Goal: Check status: Check status

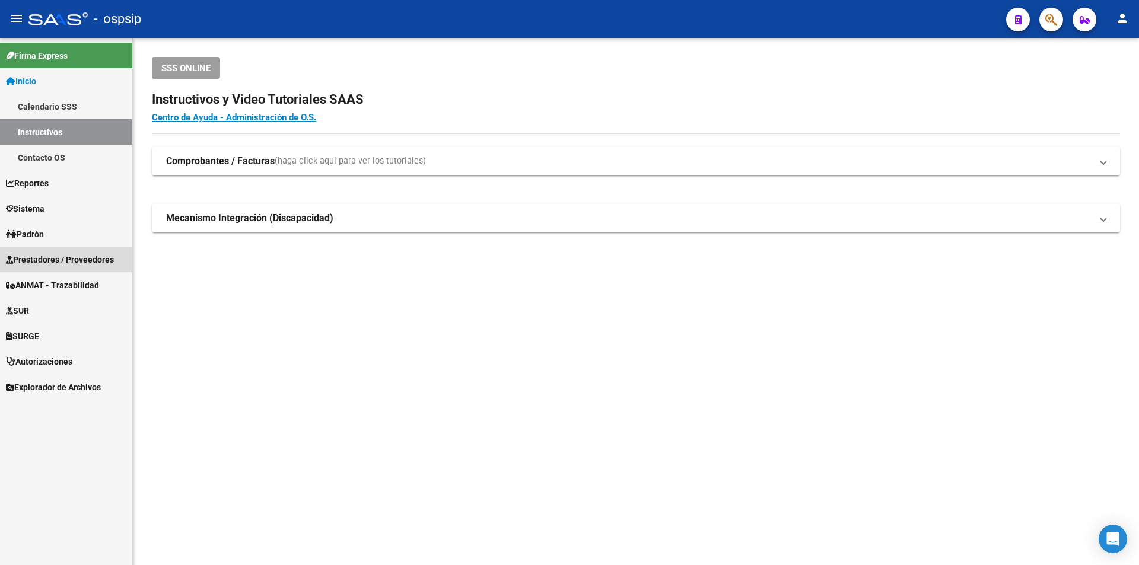
click at [69, 261] on span "Prestadores / Proveedores" at bounding box center [60, 259] width 108 height 13
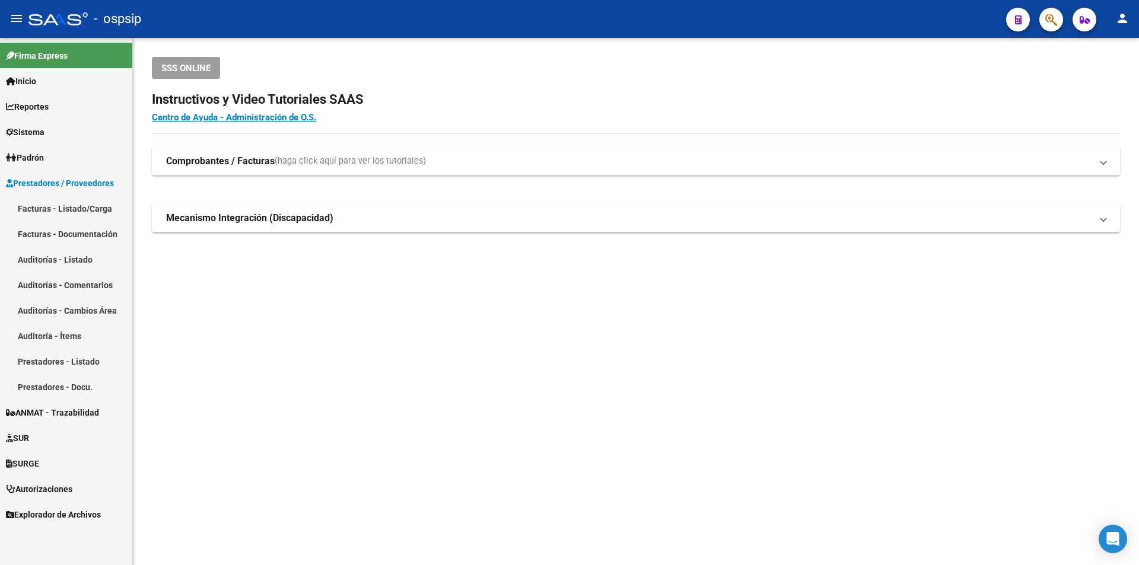
click at [75, 209] on link "Facturas - Listado/Carga" at bounding box center [66, 209] width 132 height 26
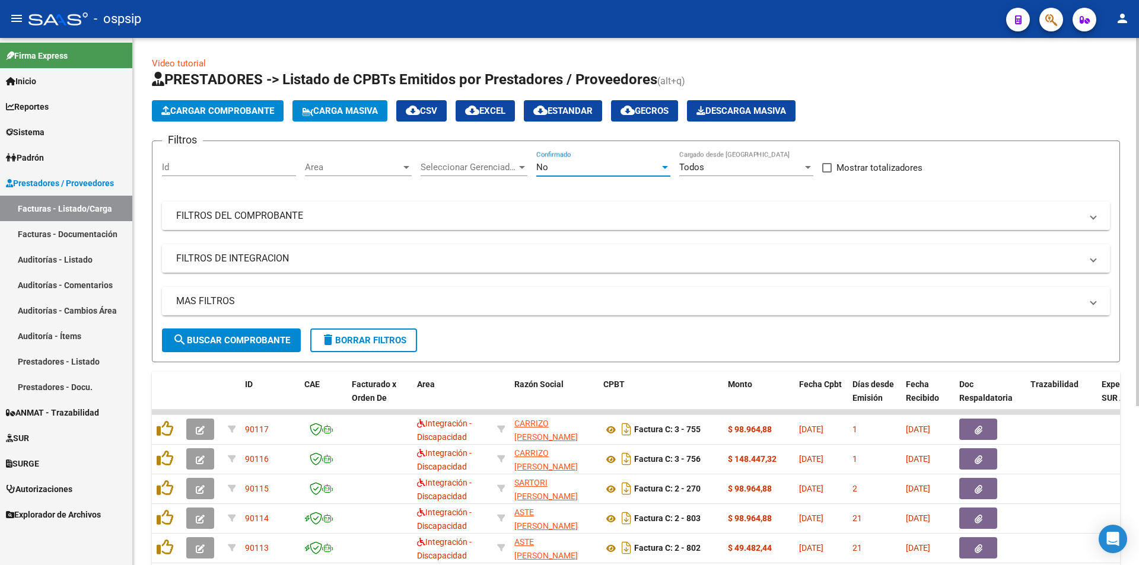
click at [551, 164] on div "No" at bounding box center [597, 167] width 123 height 11
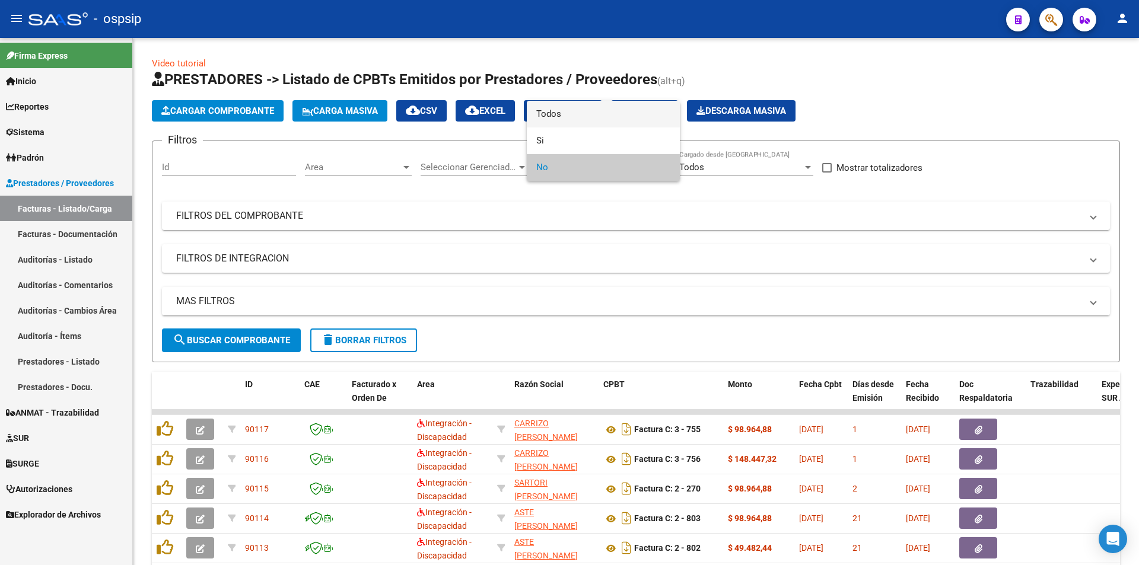
click at [562, 111] on span "Todos" at bounding box center [603, 114] width 134 height 27
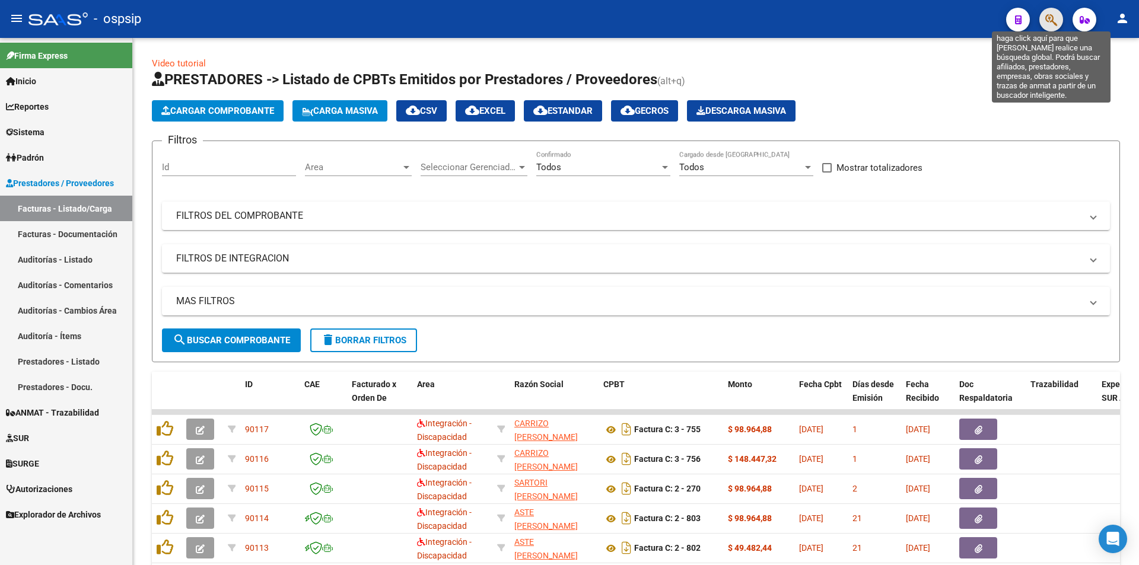
click at [1055, 17] on icon "button" at bounding box center [1051, 20] width 12 height 14
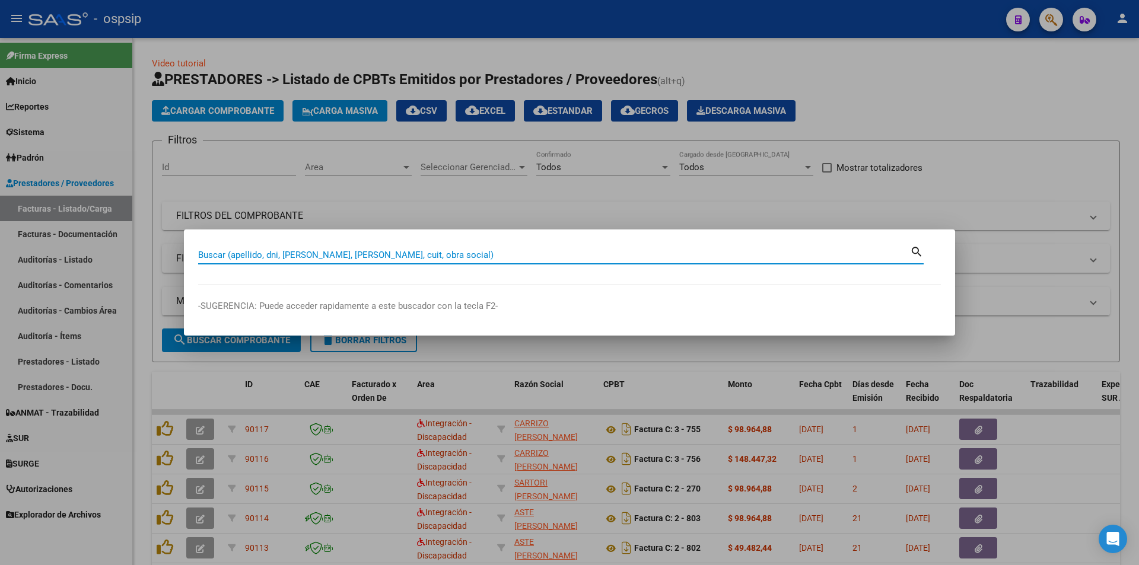
paste input "17986919"
type input "17986919"
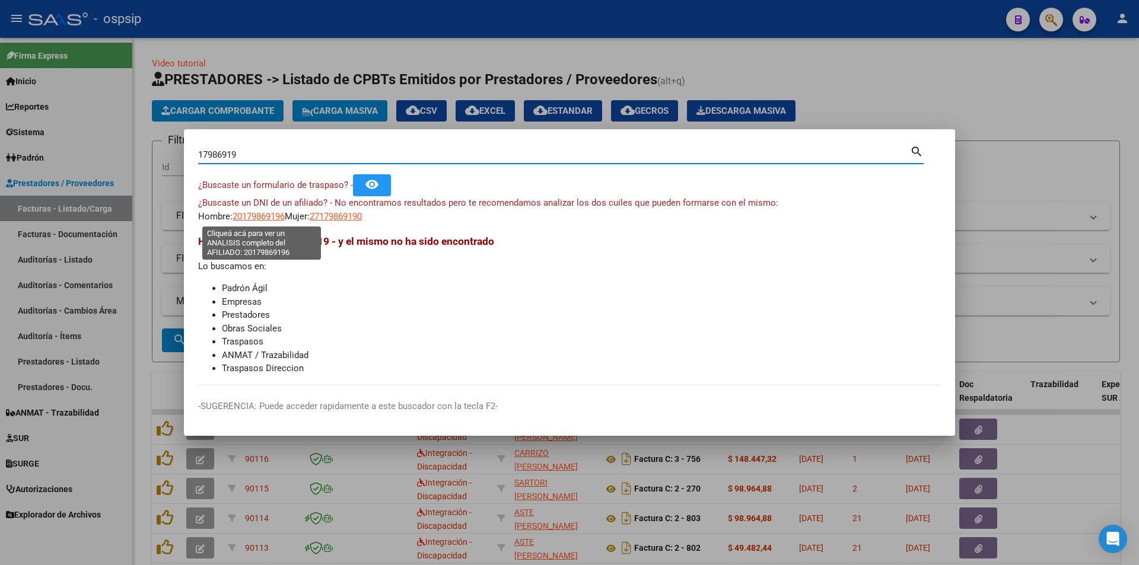
click at [274, 215] on span "20179869196" at bounding box center [259, 216] width 52 height 11
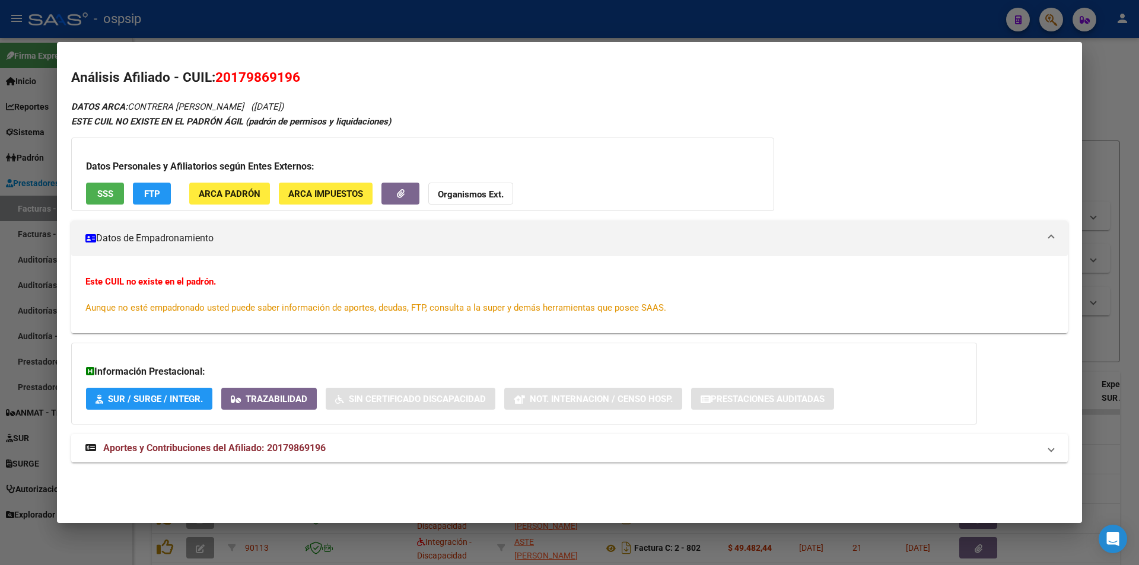
click at [96, 191] on button "SSS" at bounding box center [105, 194] width 38 height 22
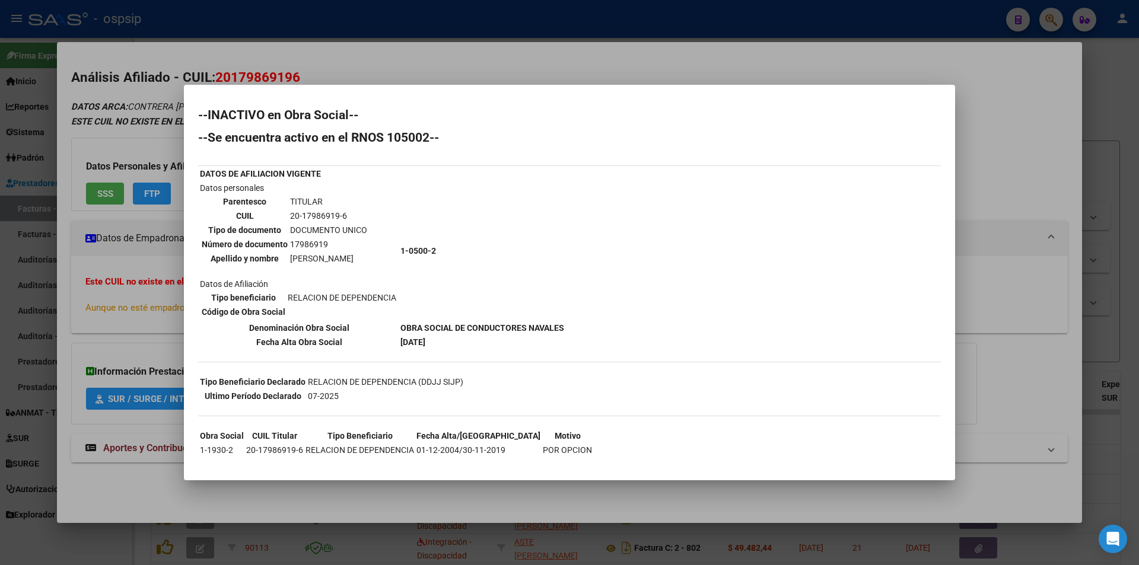
scroll to position [16, 0]
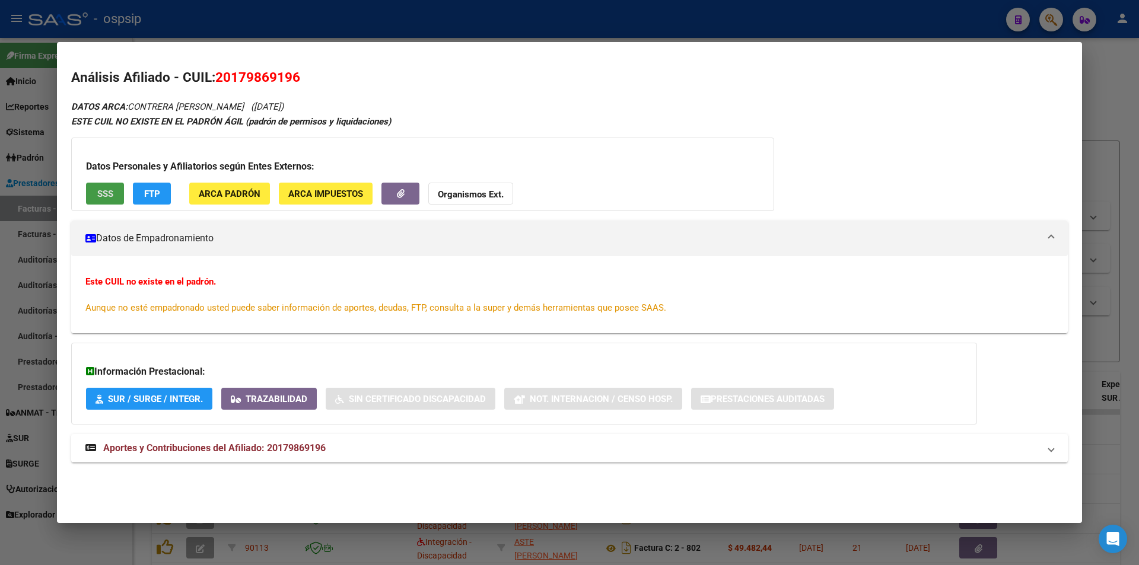
click at [482, 196] on strong "Organismos Ext." at bounding box center [471, 194] width 66 height 11
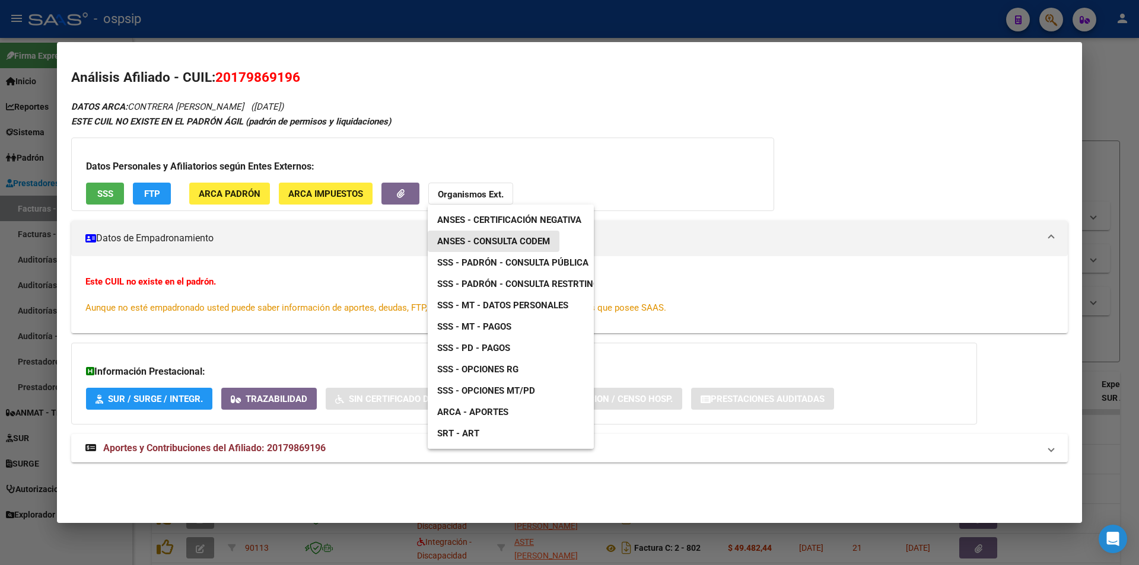
click at [520, 237] on span "ANSES - Consulta CODEM" at bounding box center [493, 241] width 113 height 11
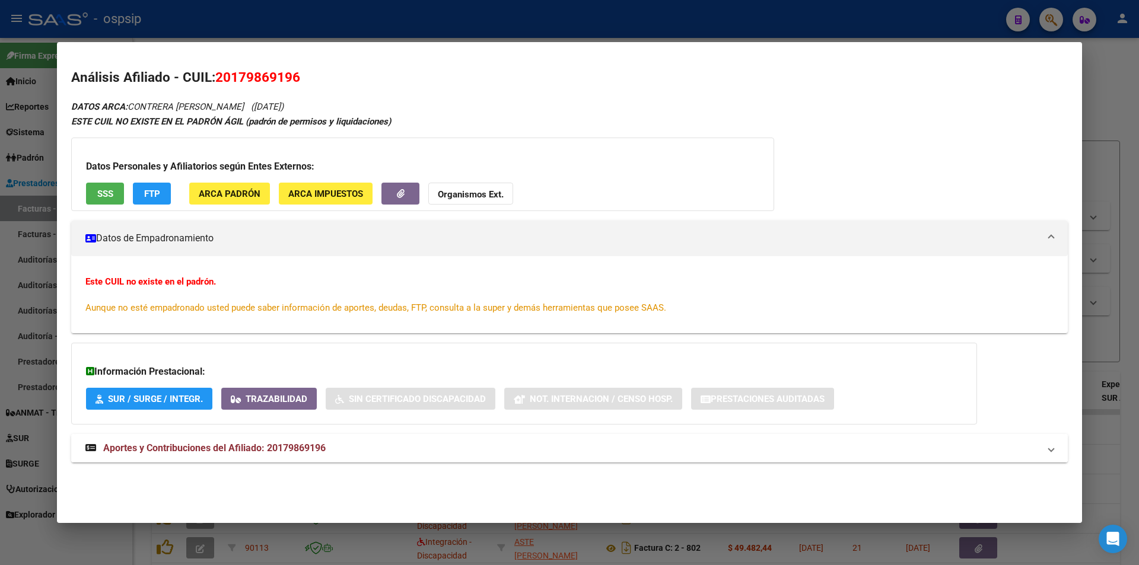
click at [181, 458] on mat-expansion-panel-header "Aportes y Contribuciones del Afiliado: 20179869196" at bounding box center [569, 448] width 997 height 28
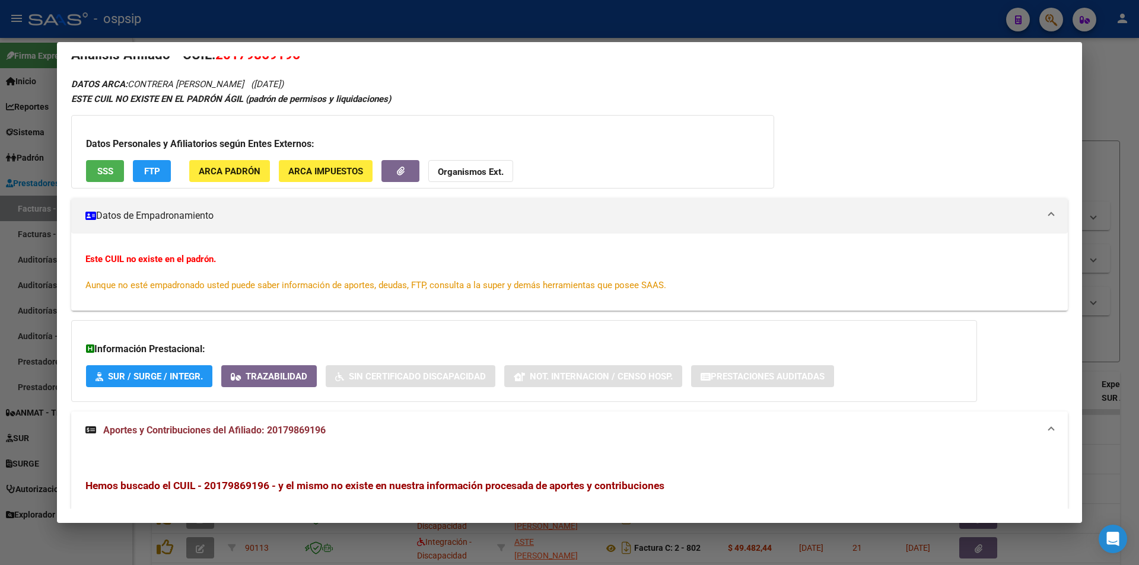
scroll to position [0, 0]
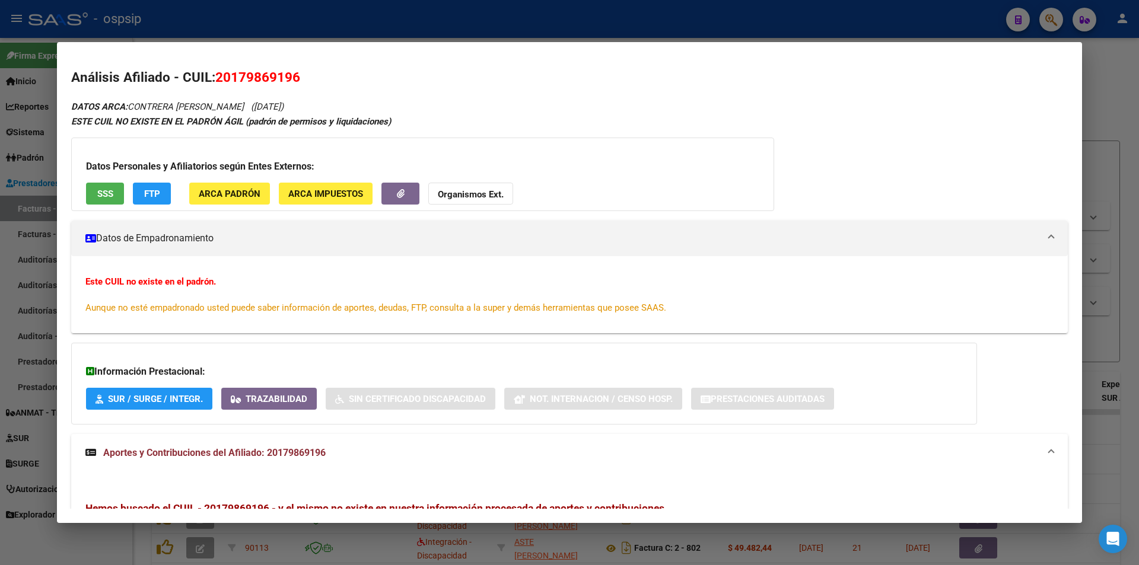
click at [454, 199] on strong "Organismos Ext." at bounding box center [471, 194] width 66 height 11
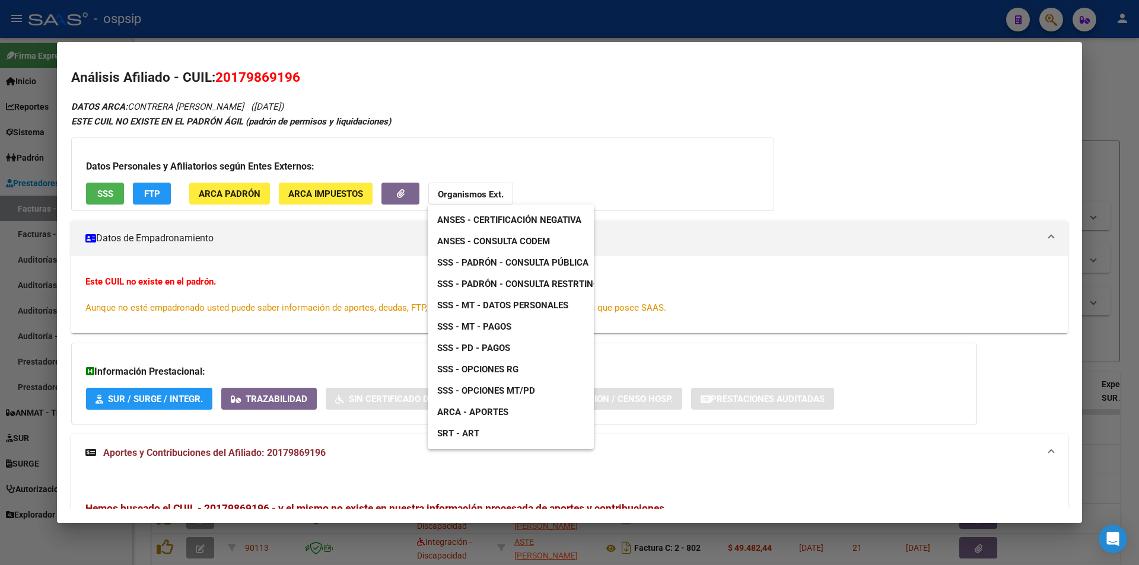
click at [530, 262] on span "SSS - Padrón - Consulta Pública" at bounding box center [512, 262] width 151 height 11
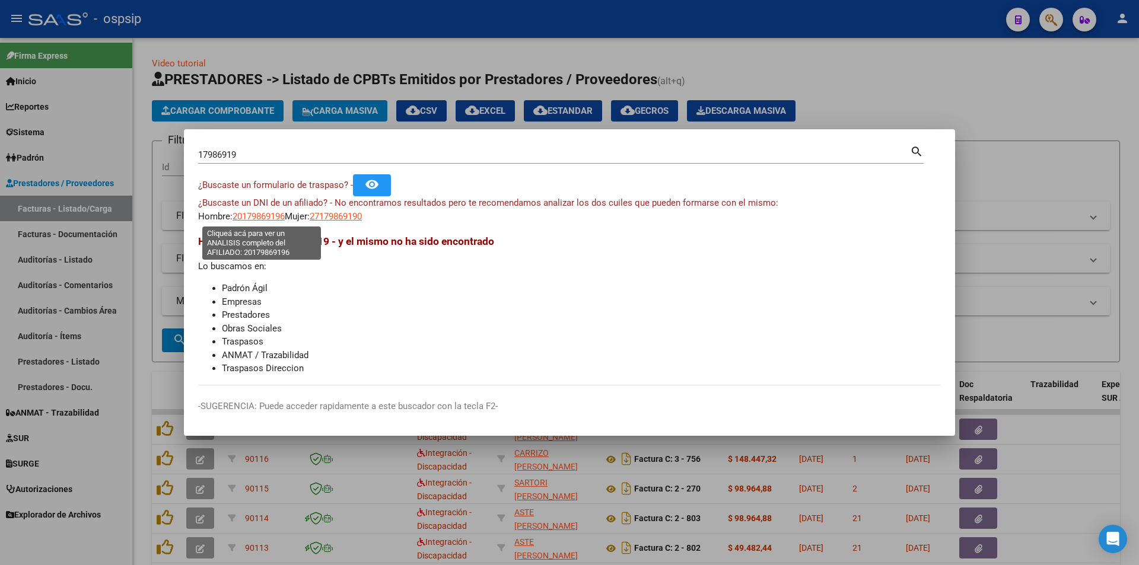
click at [242, 218] on span "20179869196" at bounding box center [259, 216] width 52 height 11
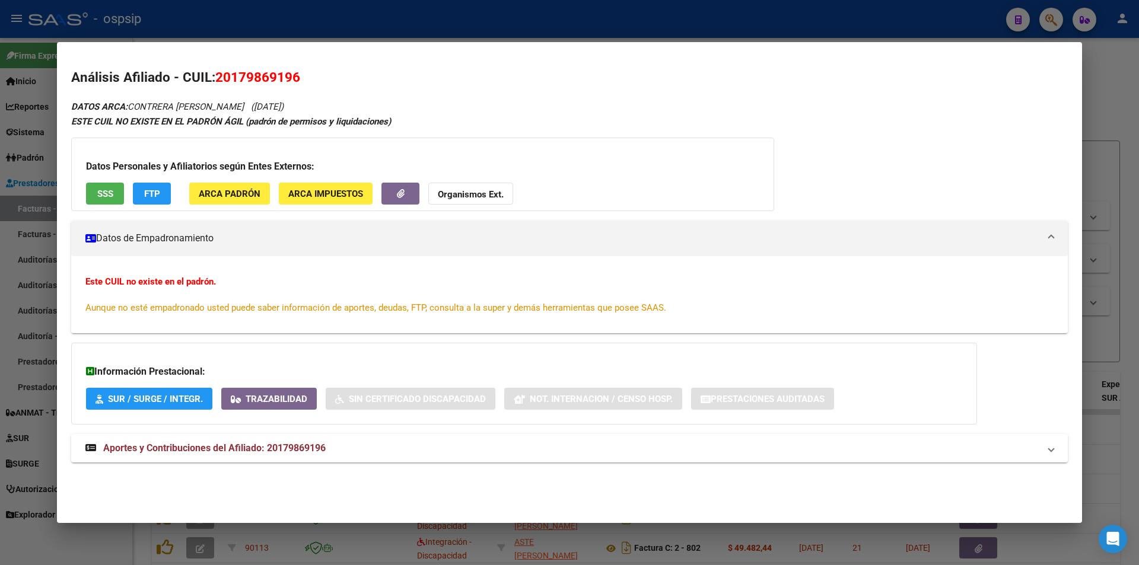
click at [455, 188] on button "Organismos Ext." at bounding box center [470, 194] width 85 height 22
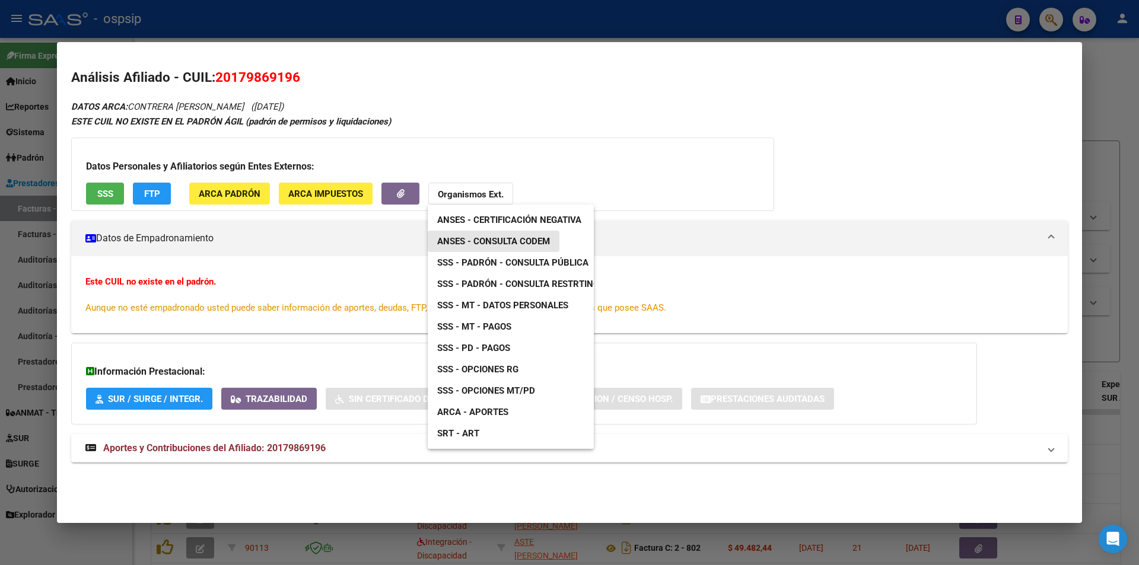
click at [510, 240] on span "ANSES - Consulta CODEM" at bounding box center [493, 241] width 113 height 11
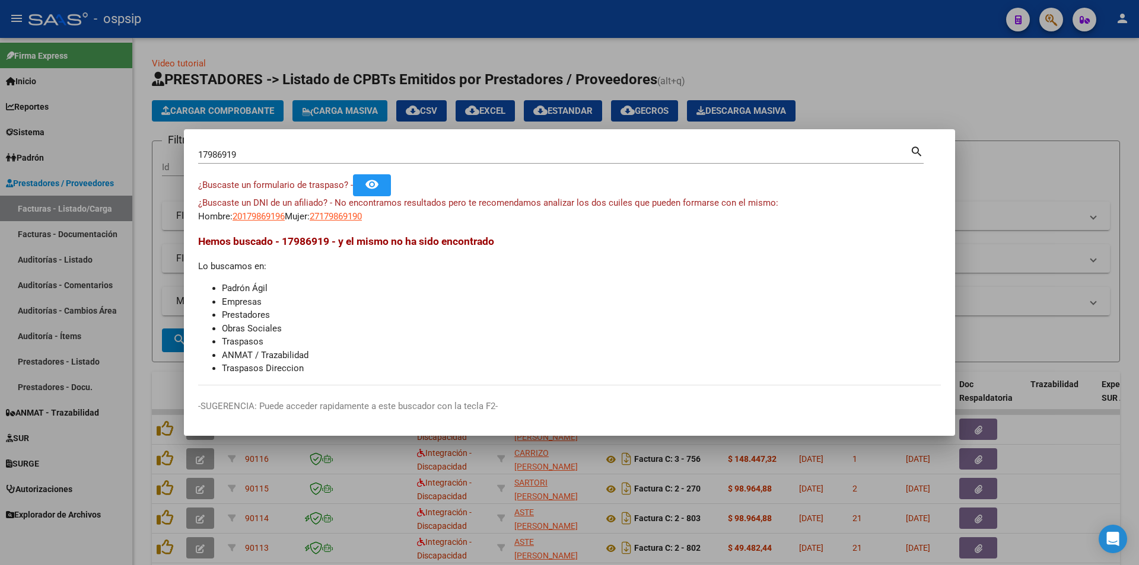
click at [250, 160] on div "17986919 Buscar (apellido, dni, [PERSON_NAME], nro traspaso, cuit, obra social)" at bounding box center [554, 155] width 712 height 18
type input "1"
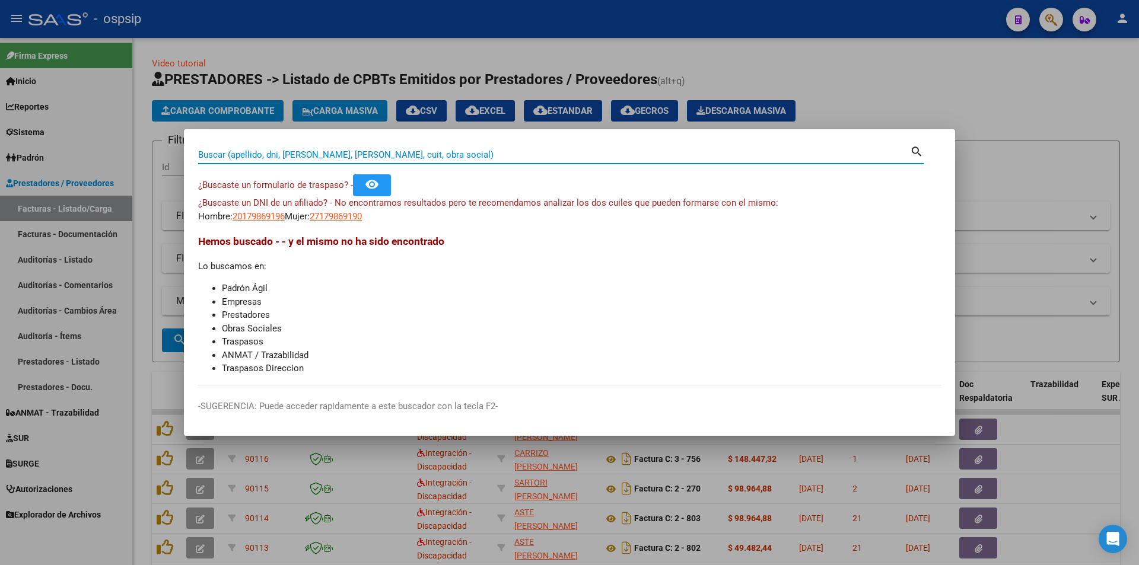
paste input "45361726"
type input "45361726"
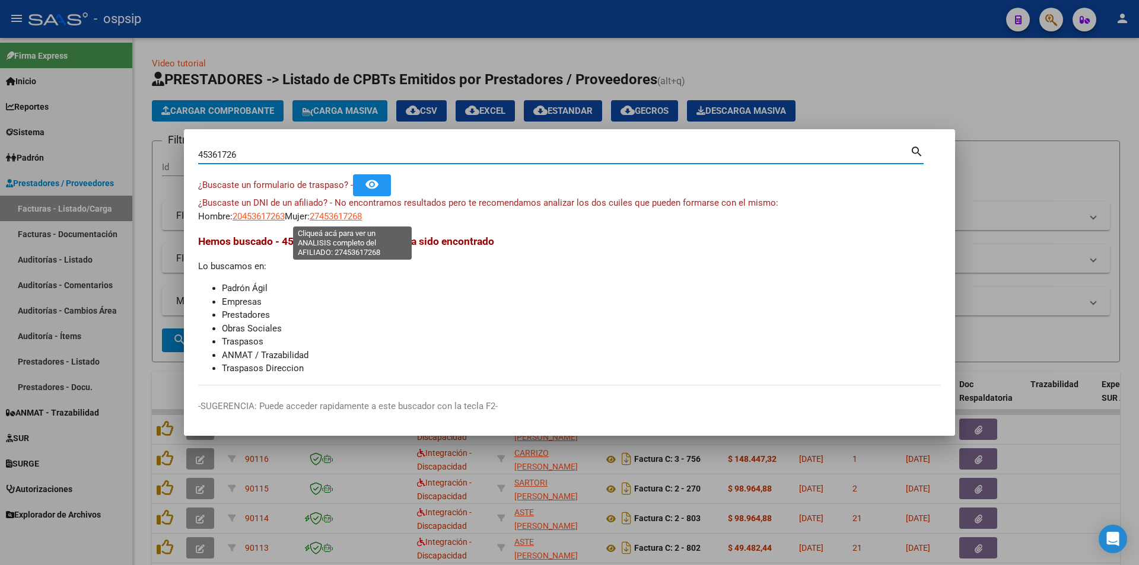
click at [342, 216] on span "27453617268" at bounding box center [336, 216] width 52 height 11
type textarea "27453617268"
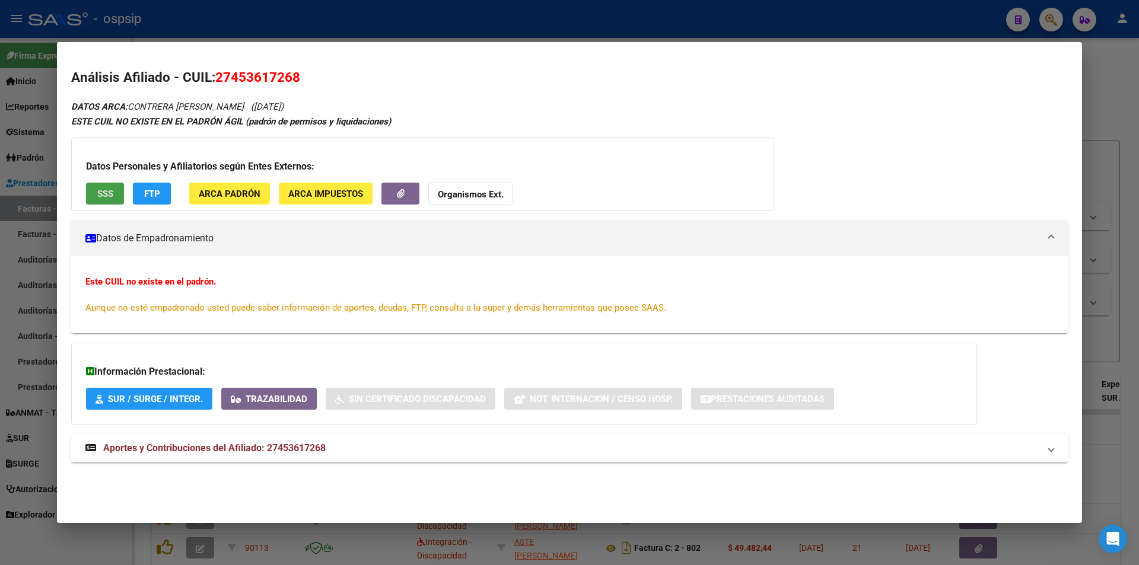
click at [107, 205] on button "SSS" at bounding box center [105, 194] width 38 height 22
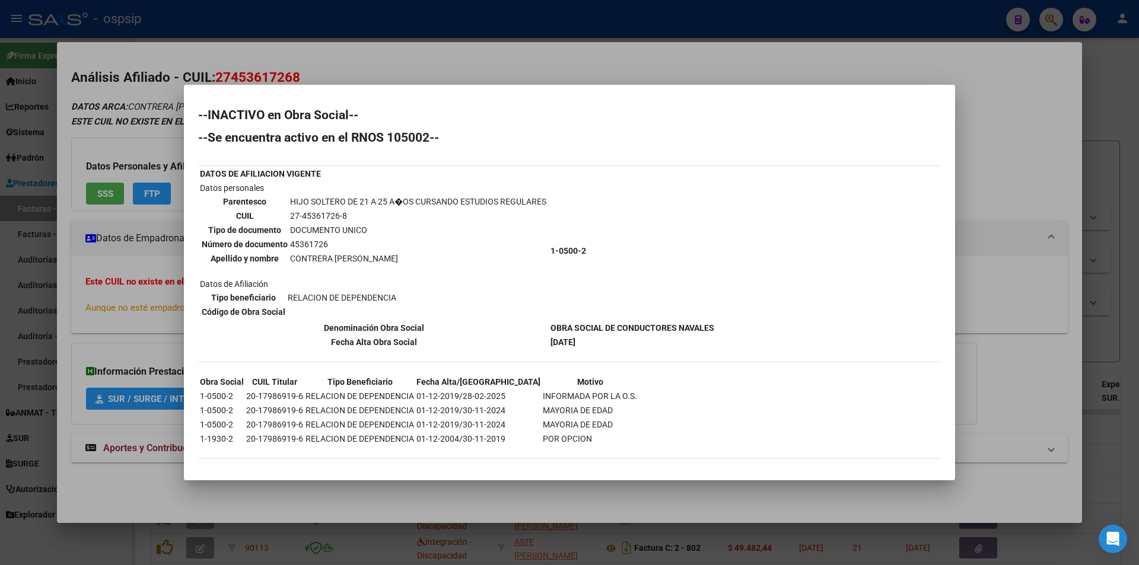
scroll to position [5, 0]
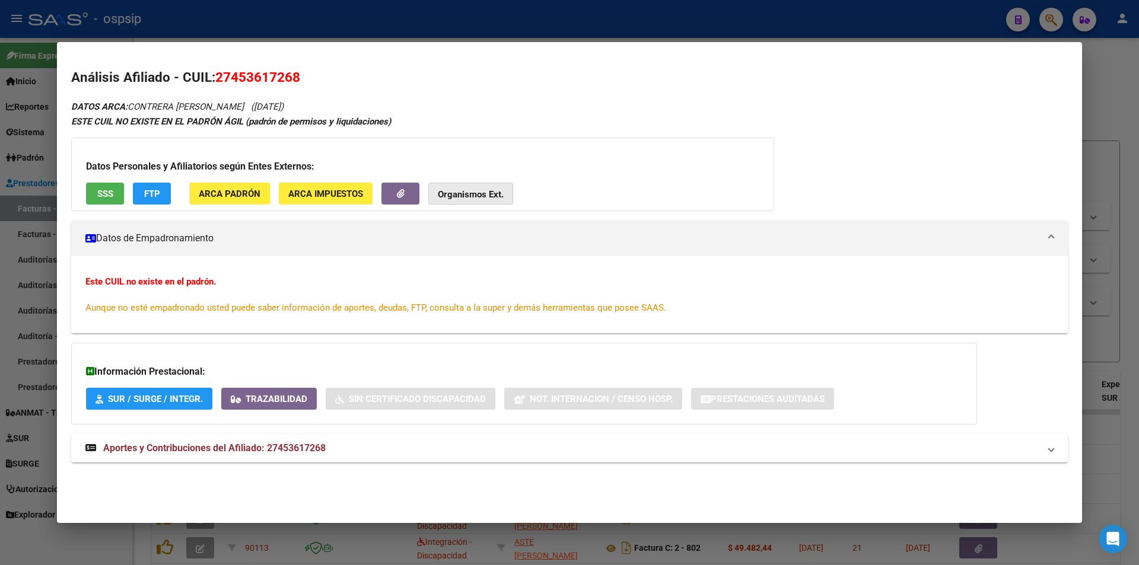
click at [456, 192] on strong "Organismos Ext." at bounding box center [471, 194] width 66 height 11
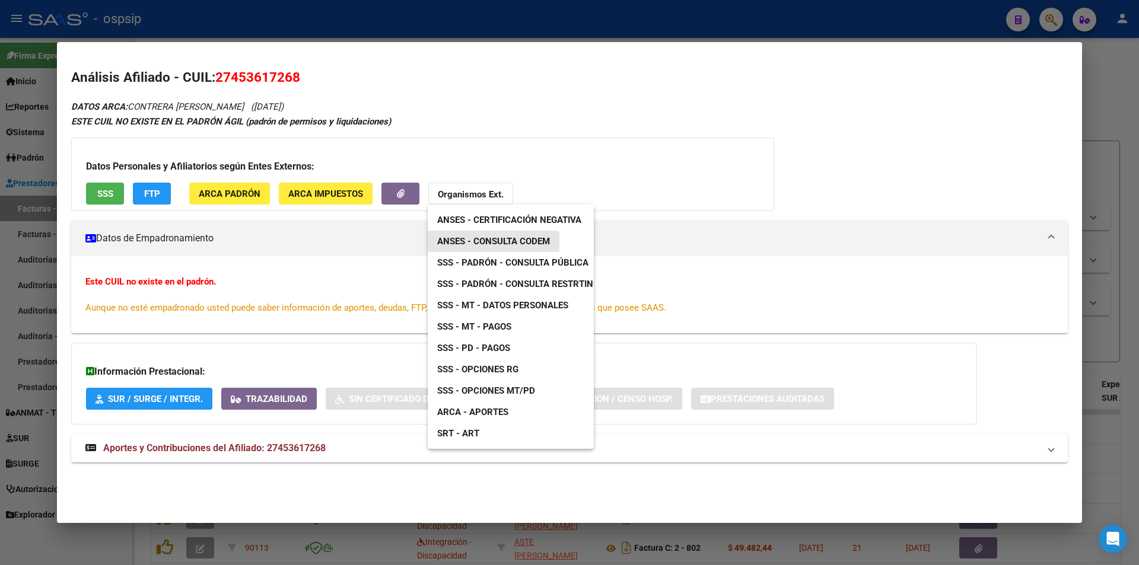
click at [501, 238] on span "ANSES - Consulta CODEM" at bounding box center [493, 241] width 113 height 11
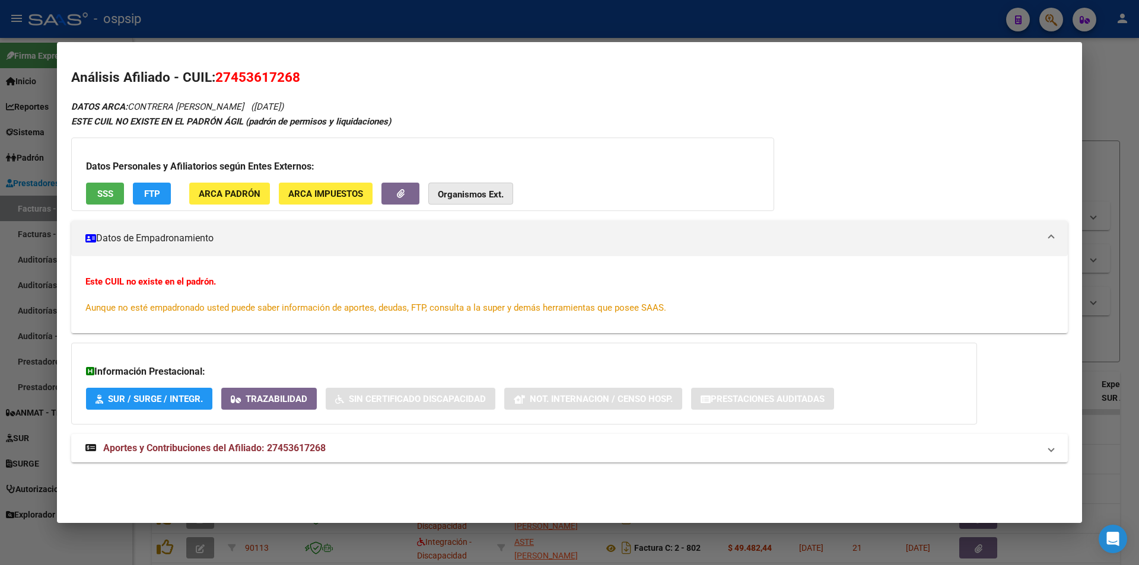
click at [476, 193] on strong "Organismos Ext." at bounding box center [471, 194] width 66 height 11
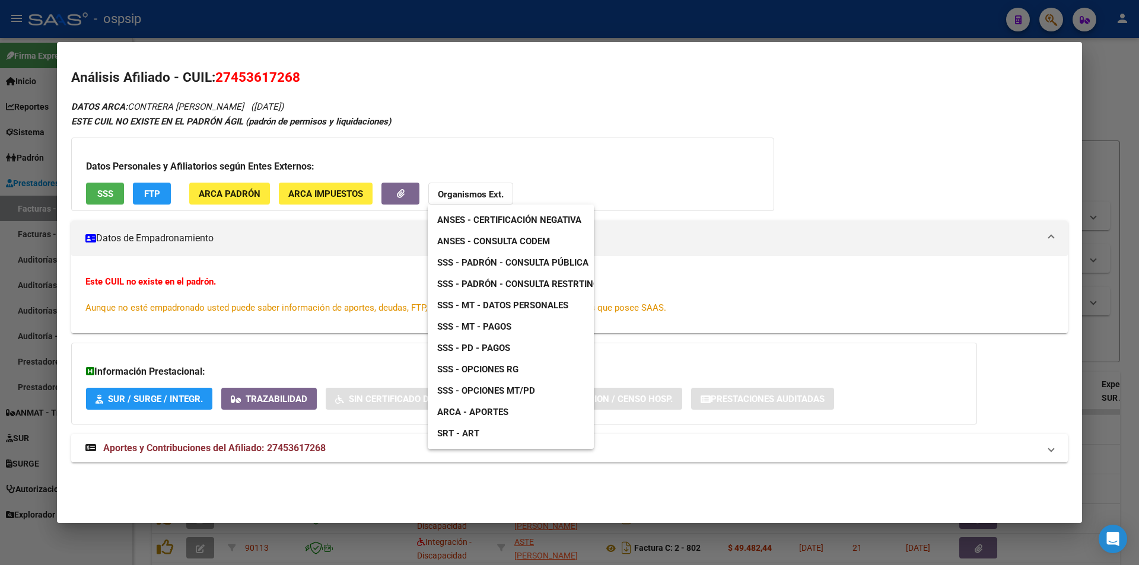
click at [542, 260] on span "SSS - Padrón - Consulta Pública" at bounding box center [512, 262] width 151 height 11
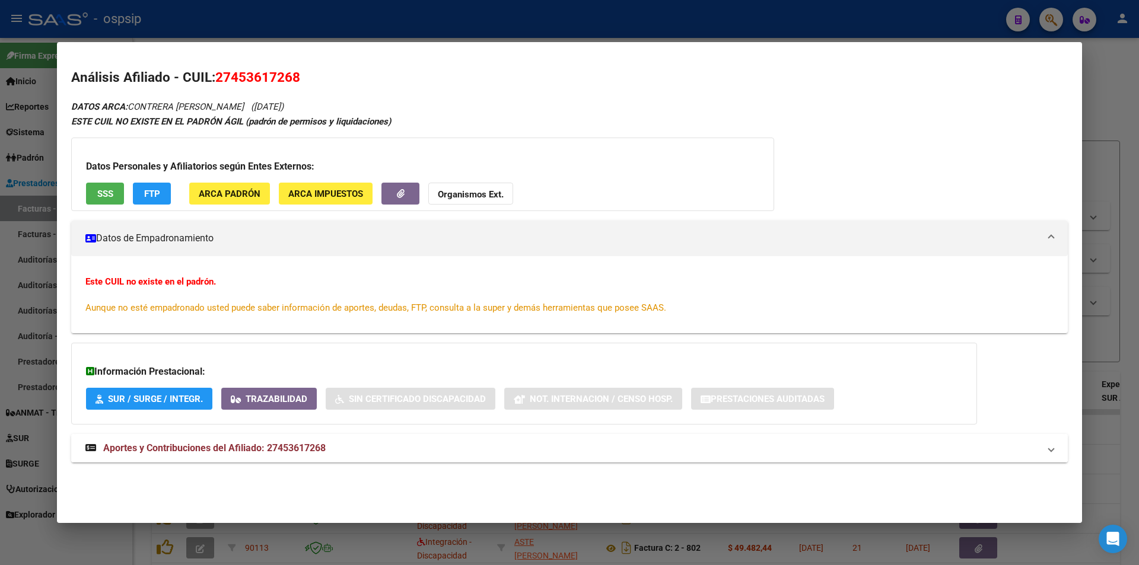
click at [250, 442] on strong "Aportes y Contribuciones del Afiliado: 27453617268" at bounding box center [205, 448] width 240 height 14
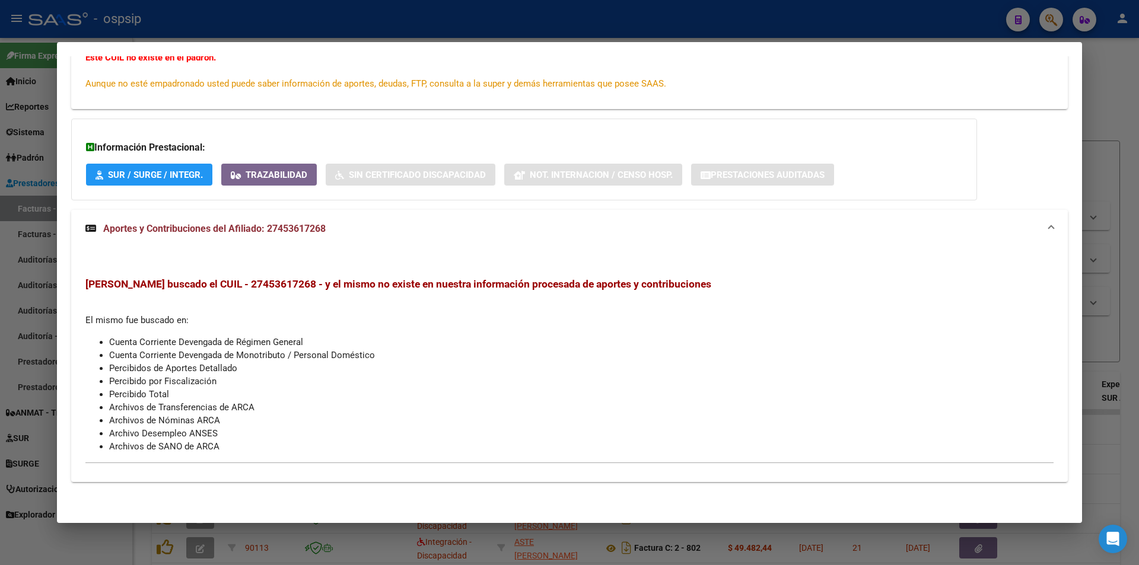
scroll to position [0, 0]
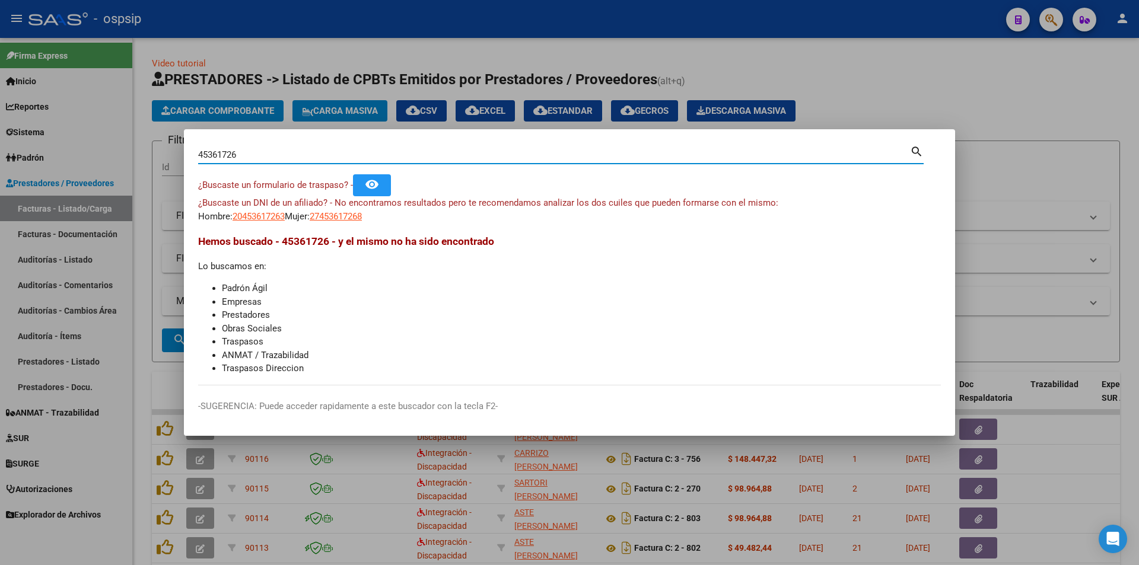
click at [286, 152] on input "45361726" at bounding box center [554, 155] width 712 height 11
paste input "42664434"
type input "42664434"
click at [262, 217] on span "20426644348" at bounding box center [259, 216] width 52 height 11
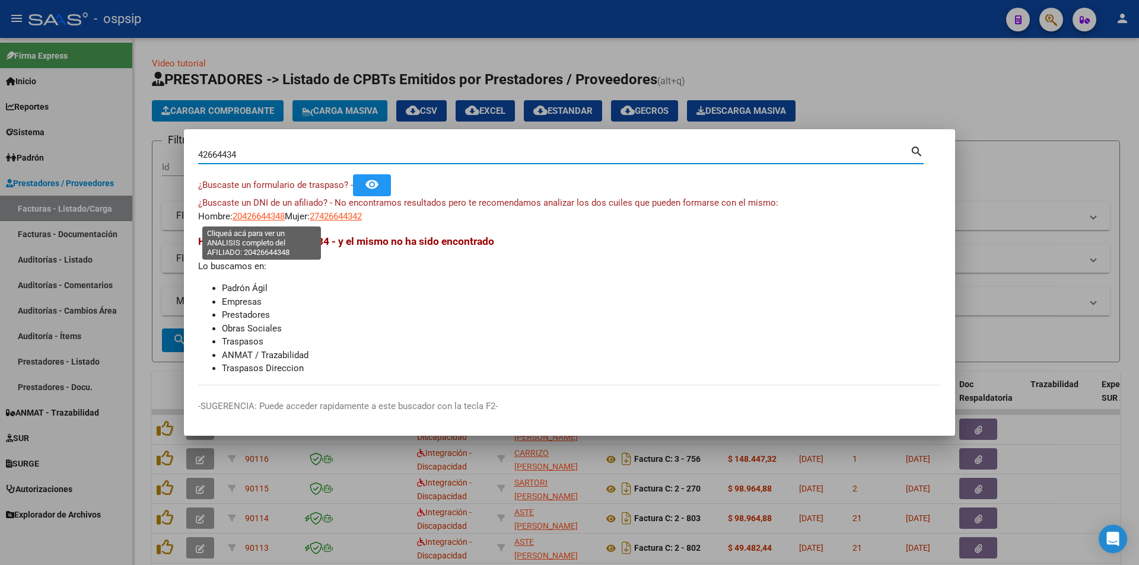
type textarea "20426644348"
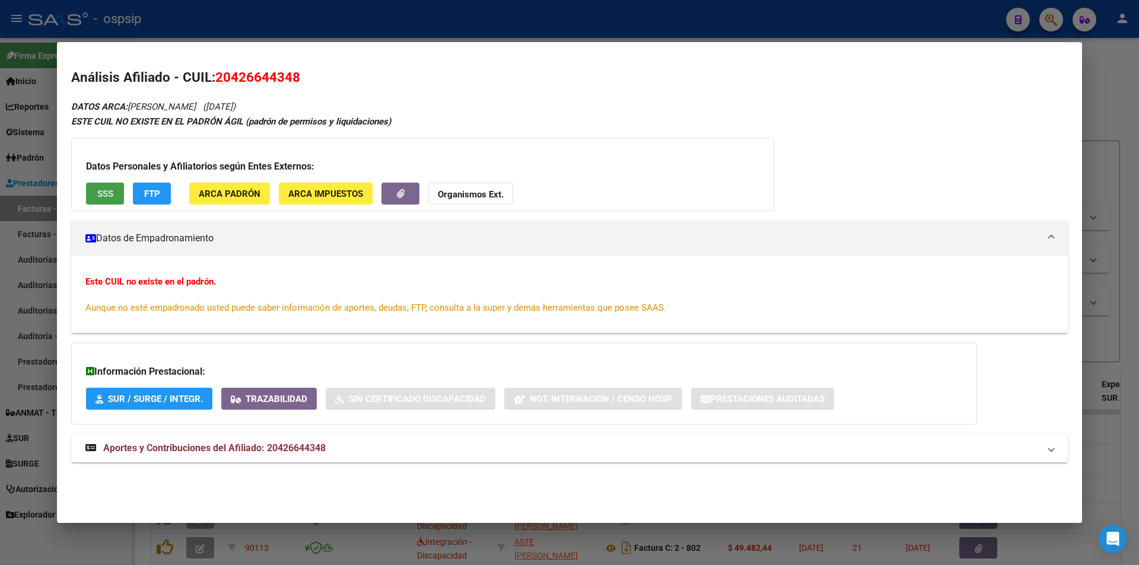
click at [107, 186] on button "SSS" at bounding box center [105, 194] width 38 height 22
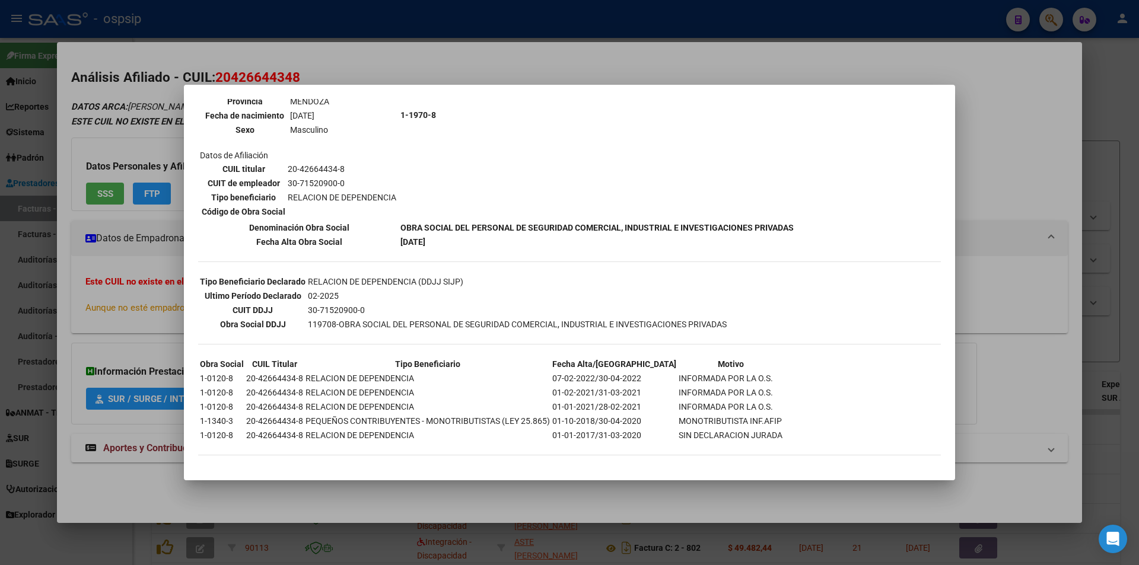
scroll to position [151, 0]
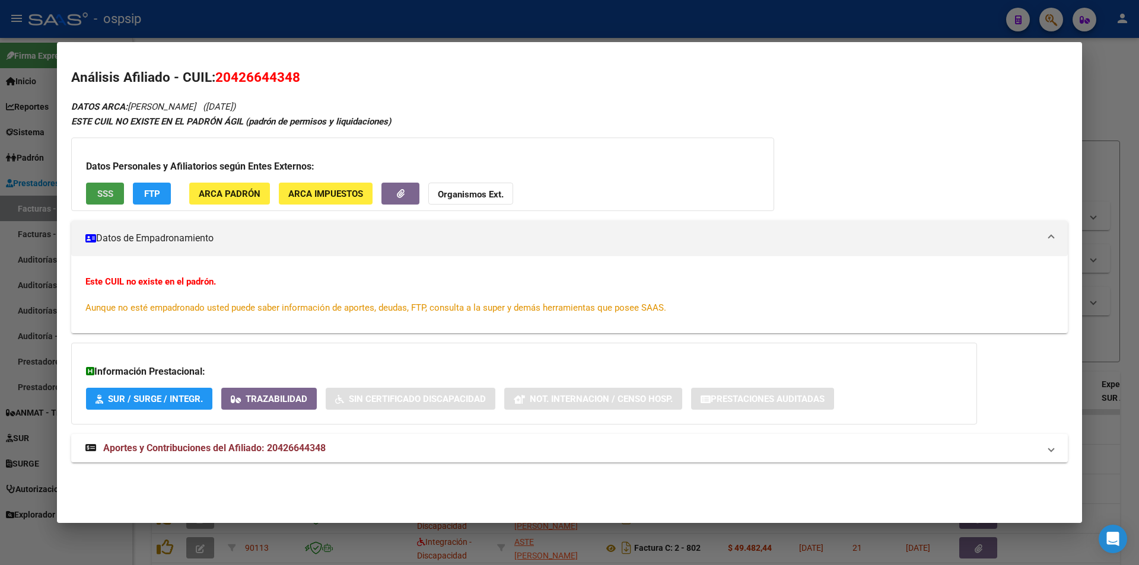
click at [457, 199] on strong "Organismos Ext." at bounding box center [471, 194] width 66 height 11
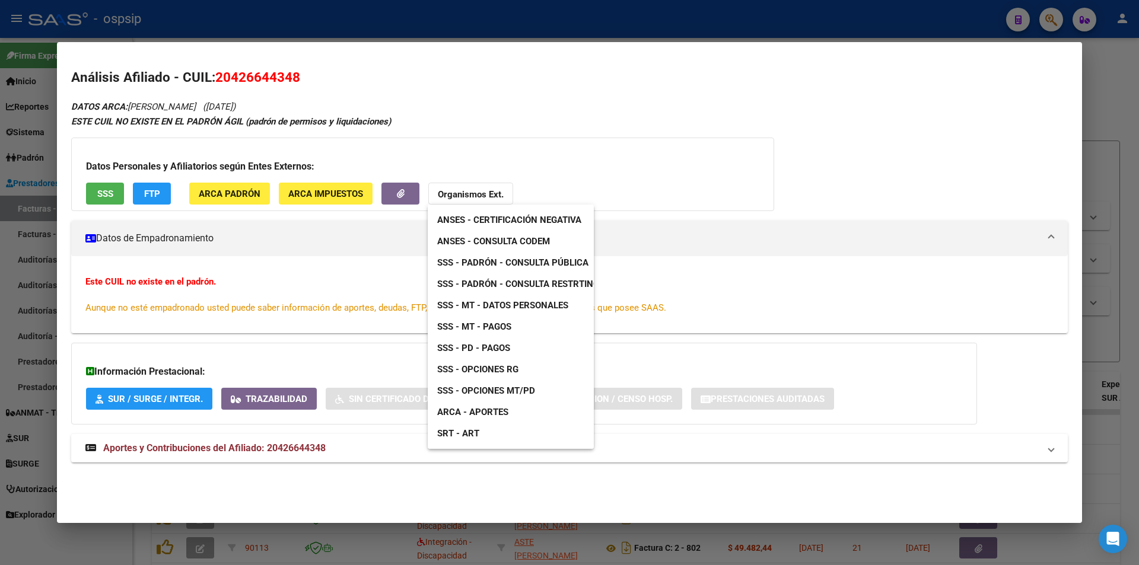
click at [501, 243] on span "ANSES - Consulta CODEM" at bounding box center [493, 241] width 113 height 11
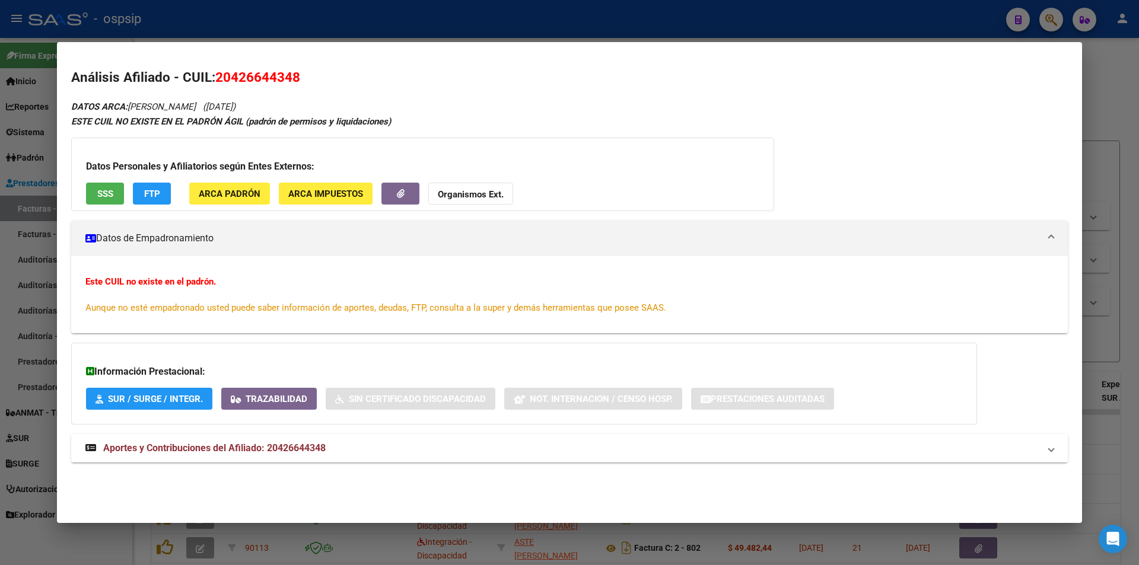
click at [237, 441] on mat-expansion-panel-header "Aportes y Contribuciones del Afiliado: 20426644348" at bounding box center [569, 448] width 997 height 28
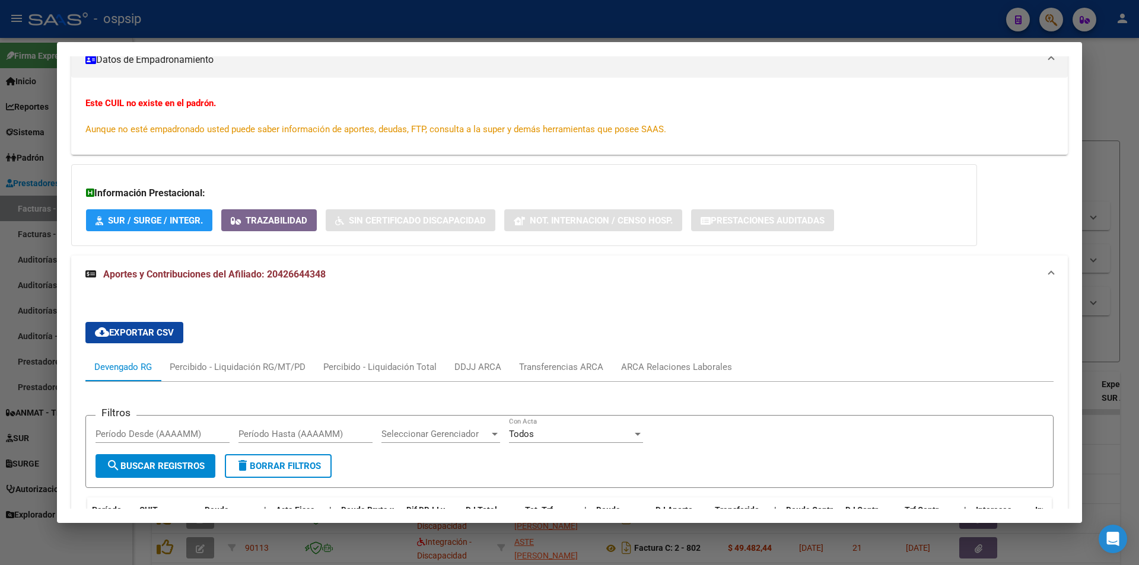
scroll to position [346, 0]
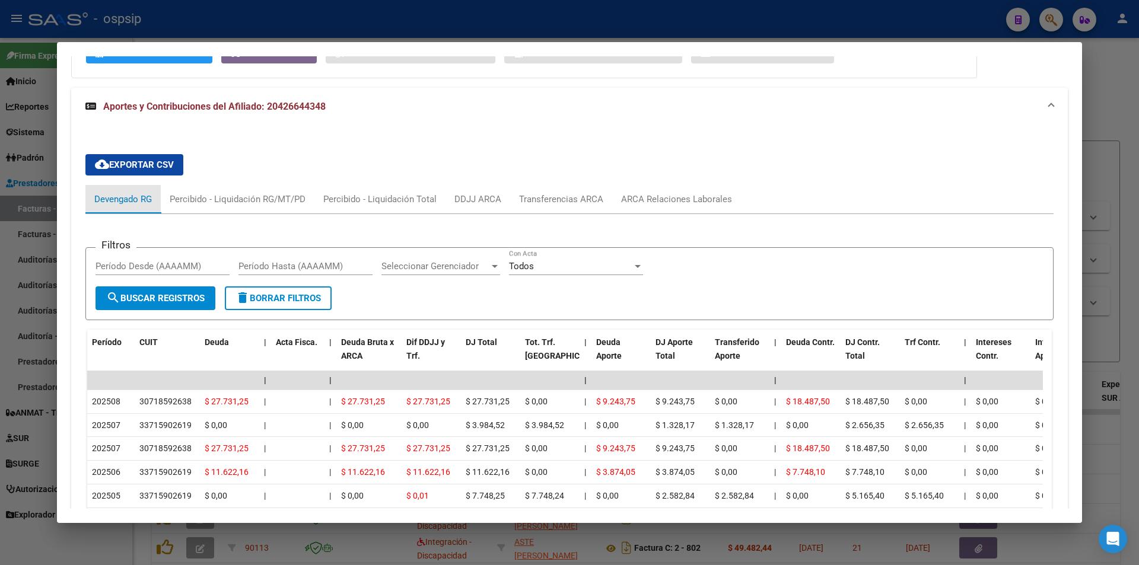
click at [136, 201] on div "Devengado RG" at bounding box center [123, 199] width 58 height 13
click at [571, 193] on div "Transferencias ARCA" at bounding box center [561, 199] width 84 height 13
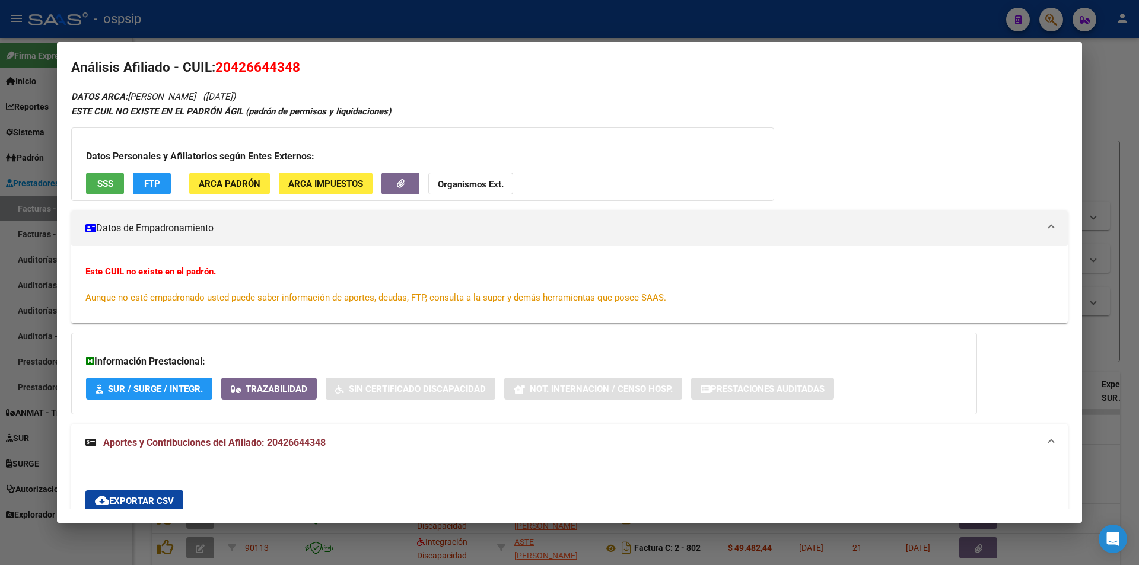
scroll to position [0, 0]
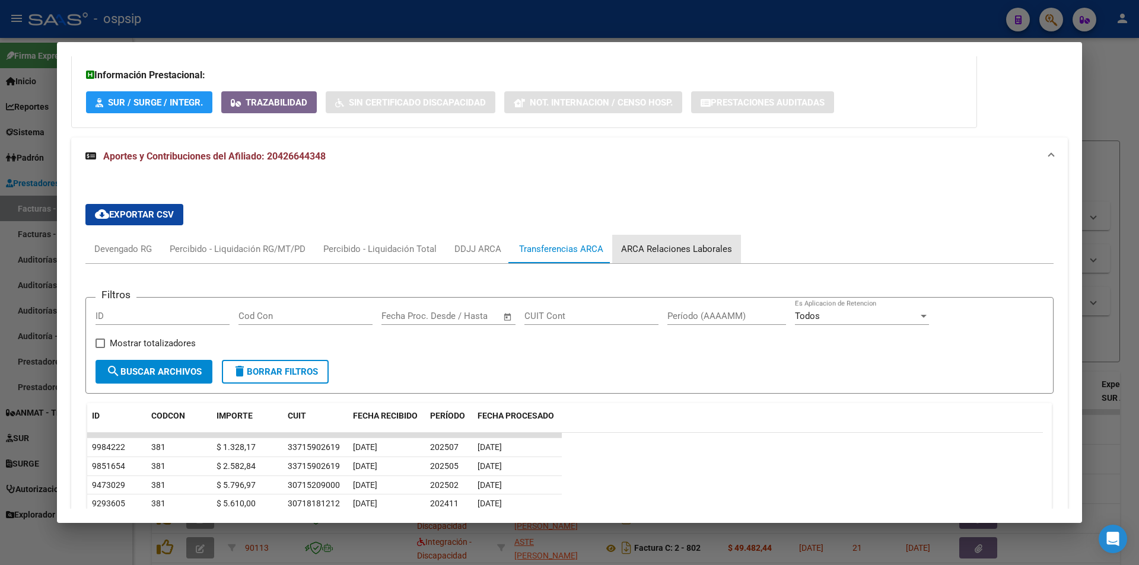
click at [679, 257] on div "ARCA Relaciones Laborales" at bounding box center [676, 249] width 129 height 28
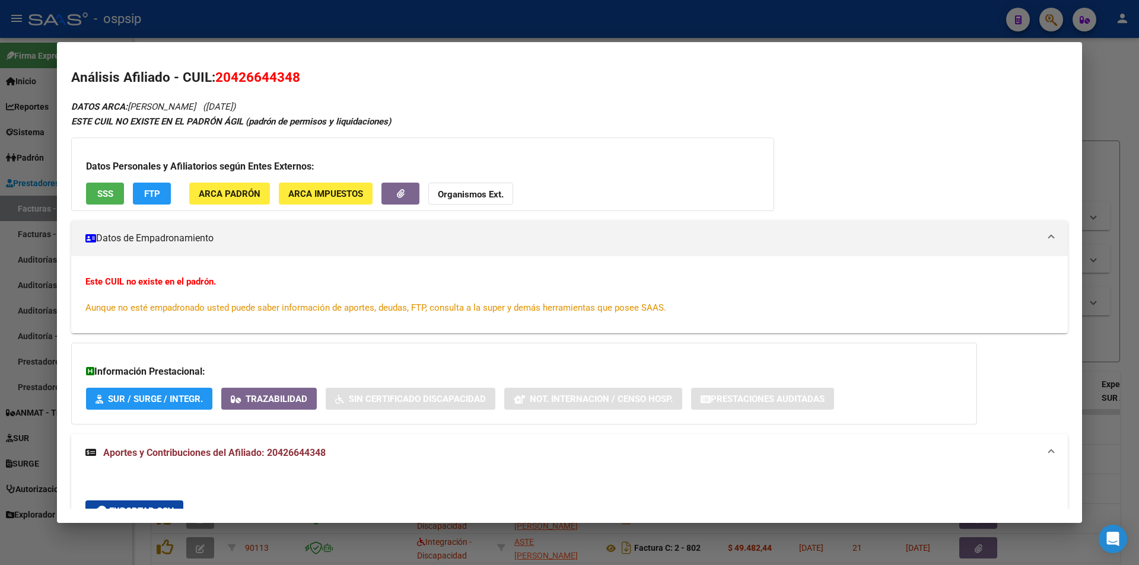
click at [105, 198] on span "SSS" at bounding box center [105, 194] width 16 height 11
click at [475, 196] on strong "Organismos Ext." at bounding box center [471, 194] width 66 height 11
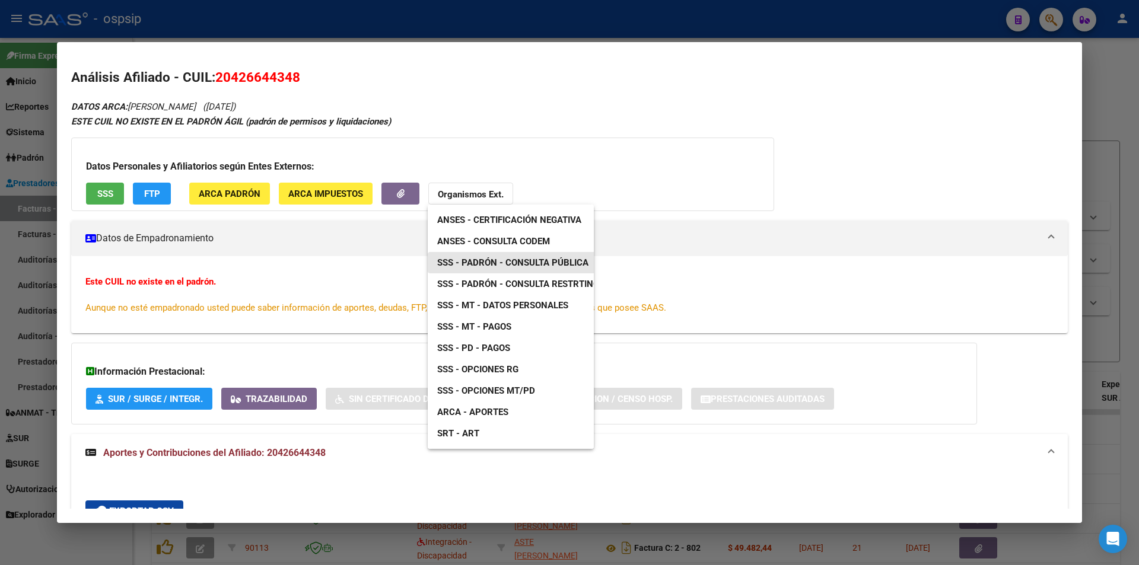
click at [552, 256] on link "SSS - Padrón - Consulta Pública" at bounding box center [513, 262] width 170 height 21
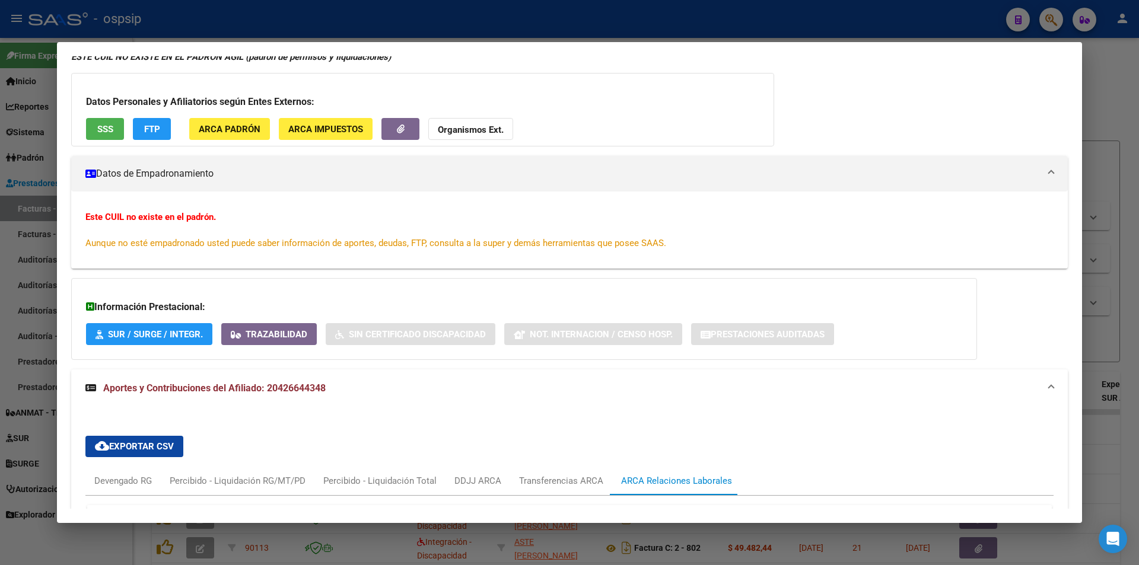
scroll to position [59, 0]
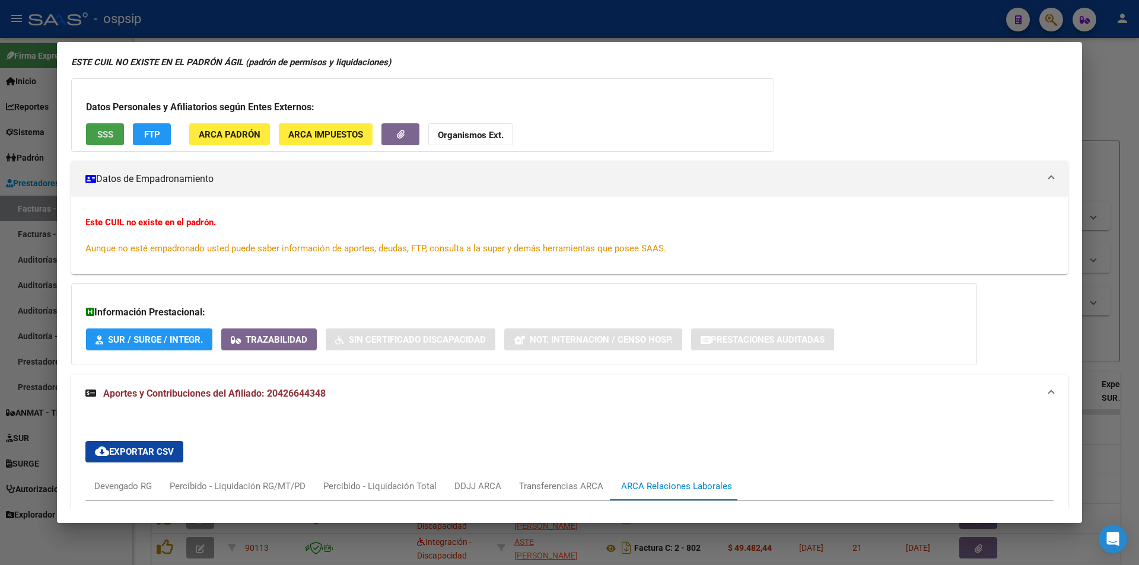
click at [101, 131] on span "SSS" at bounding box center [105, 134] width 16 height 11
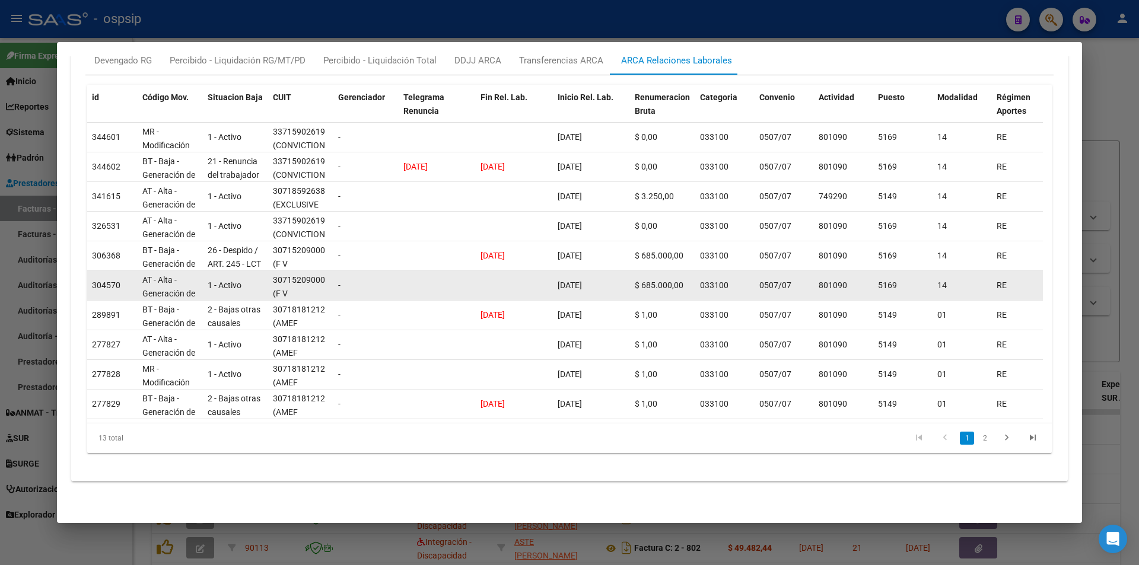
scroll to position [197, 0]
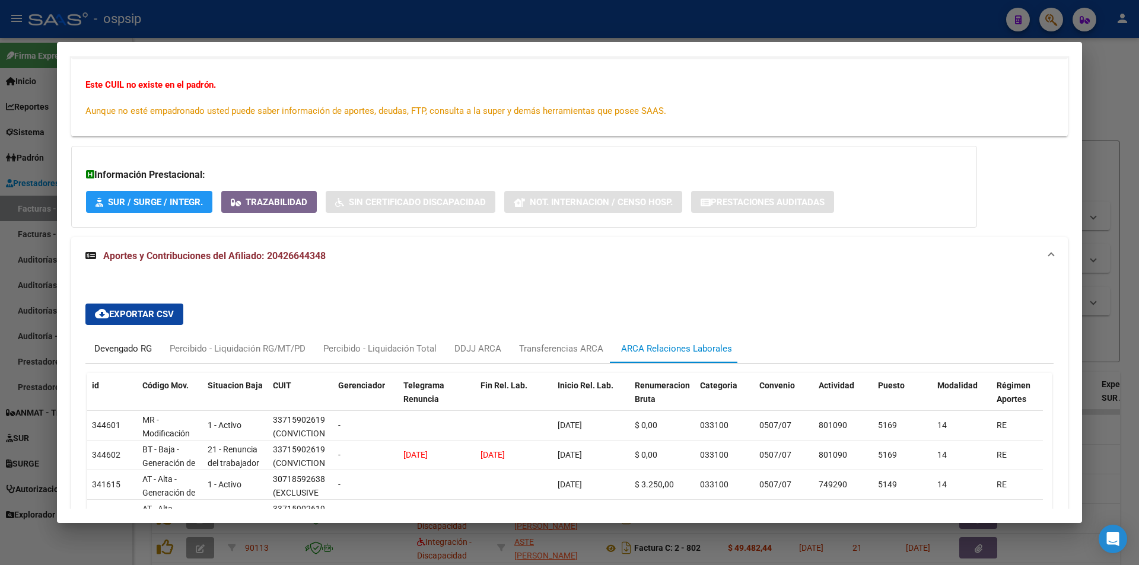
click at [131, 346] on div "Devengado RG" at bounding box center [123, 348] width 58 height 13
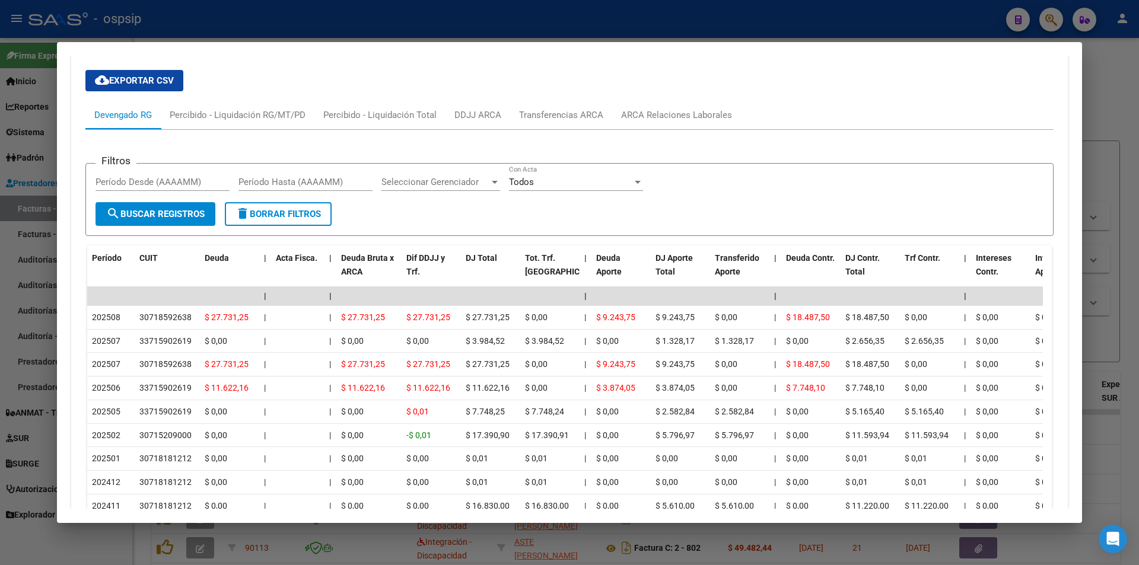
scroll to position [434, 0]
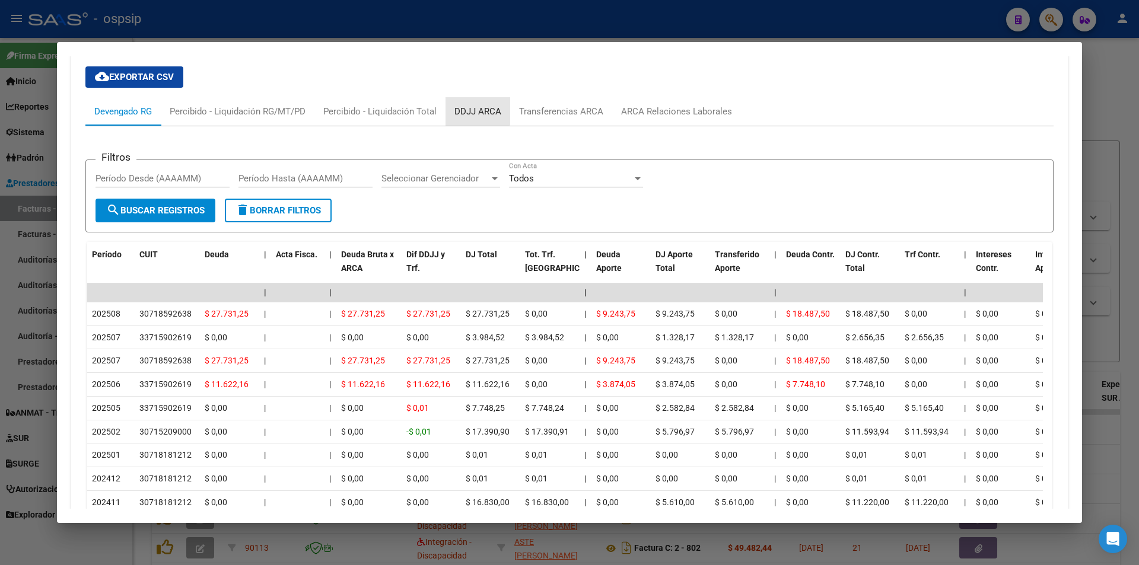
click at [474, 107] on div "DDJJ ARCA" at bounding box center [477, 111] width 47 height 13
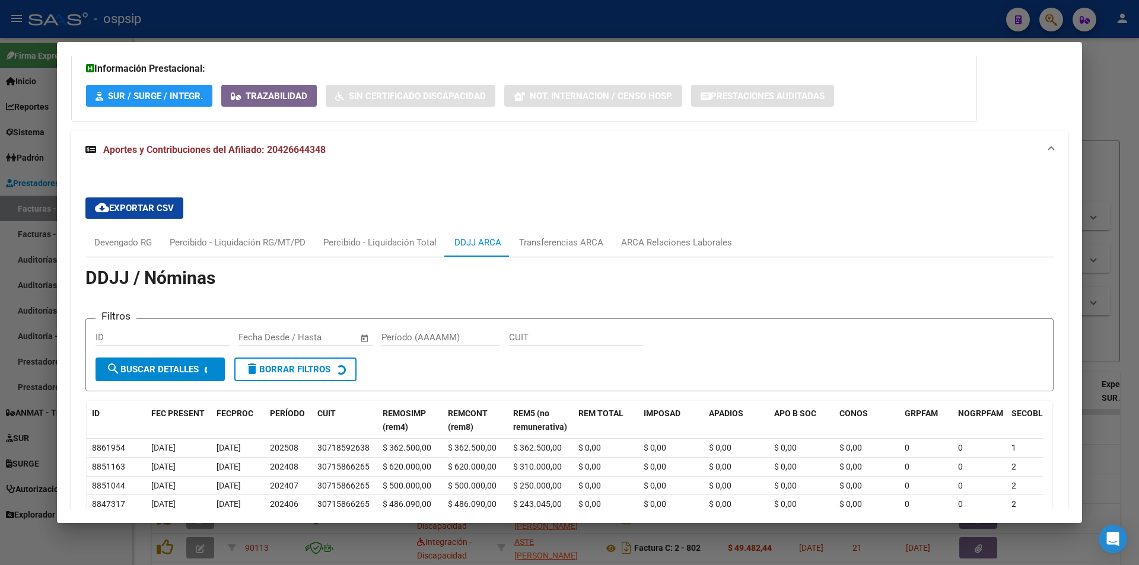
scroll to position [358, 0]
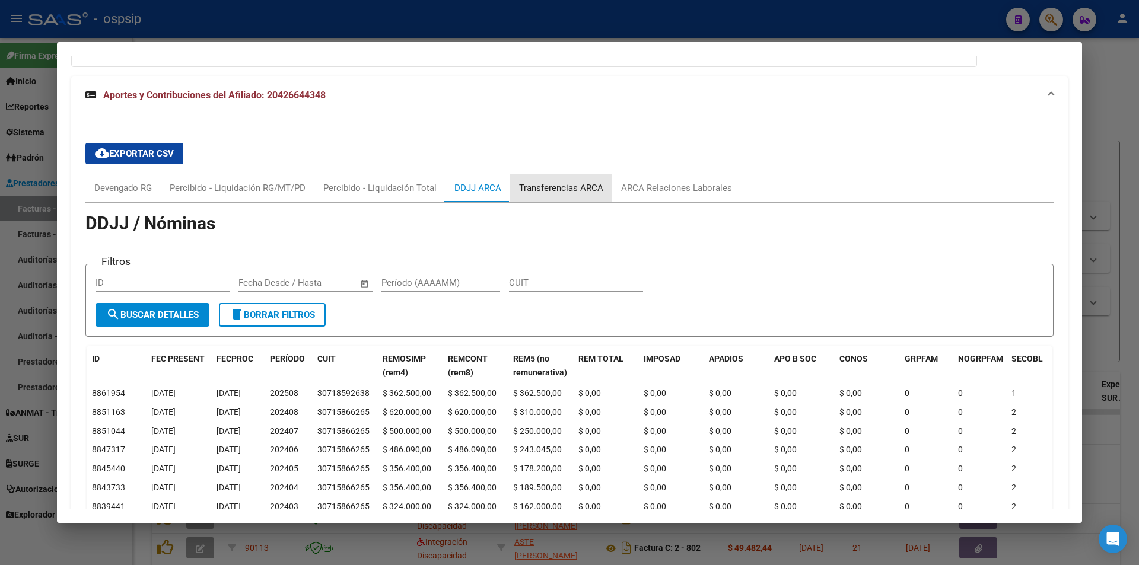
click at [545, 183] on div "Transferencias ARCA" at bounding box center [561, 188] width 84 height 13
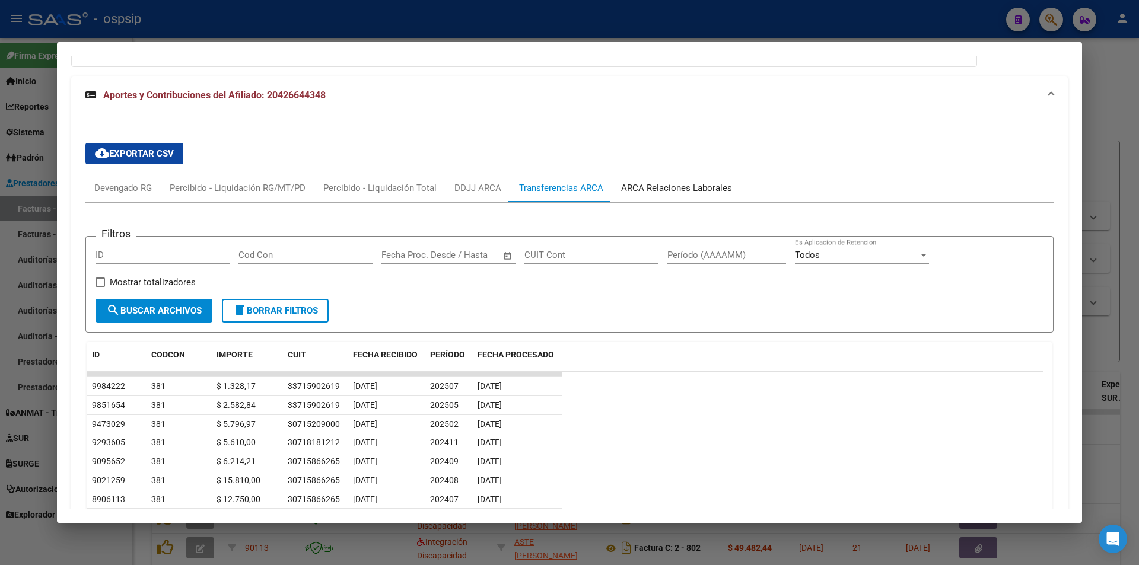
click at [646, 194] on div "ARCA Relaciones Laborales" at bounding box center [676, 188] width 111 height 13
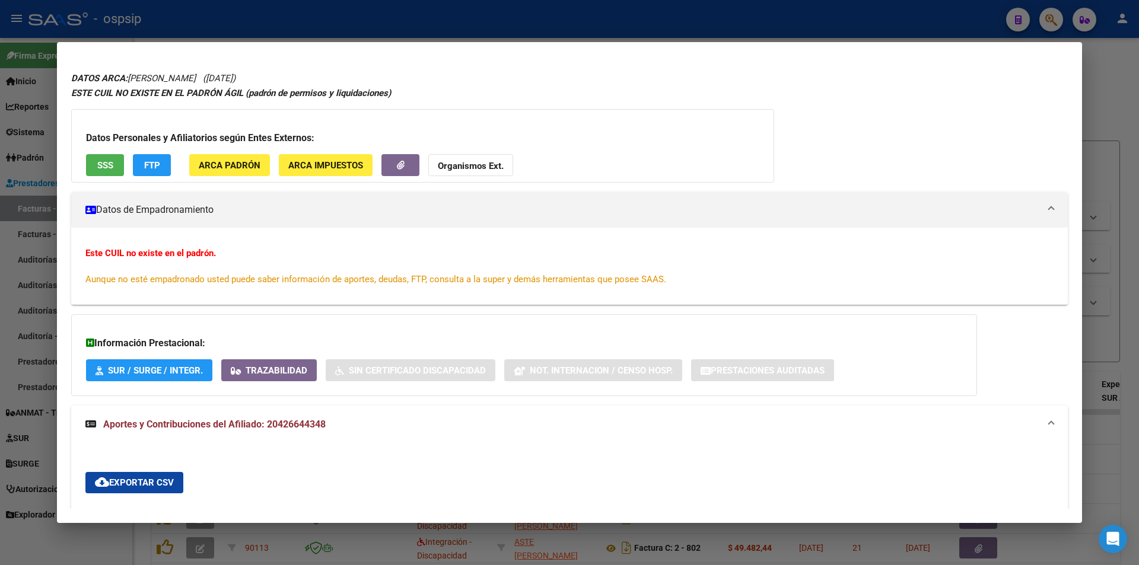
scroll to position [0, 0]
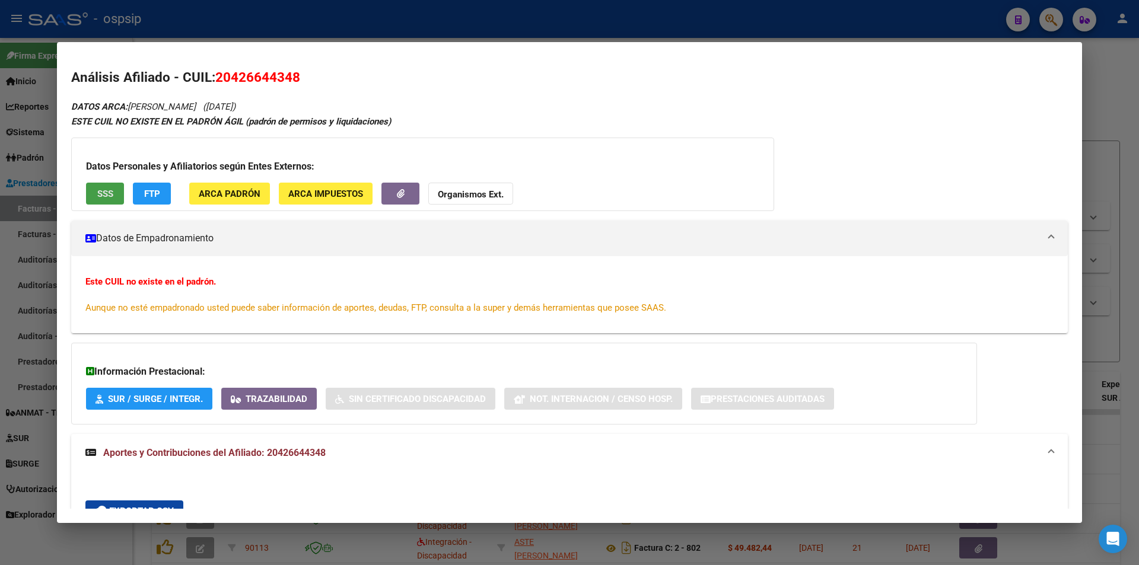
click at [98, 187] on button "SSS" at bounding box center [105, 194] width 38 height 22
click at [462, 187] on button "Organismos Ext." at bounding box center [470, 194] width 85 height 22
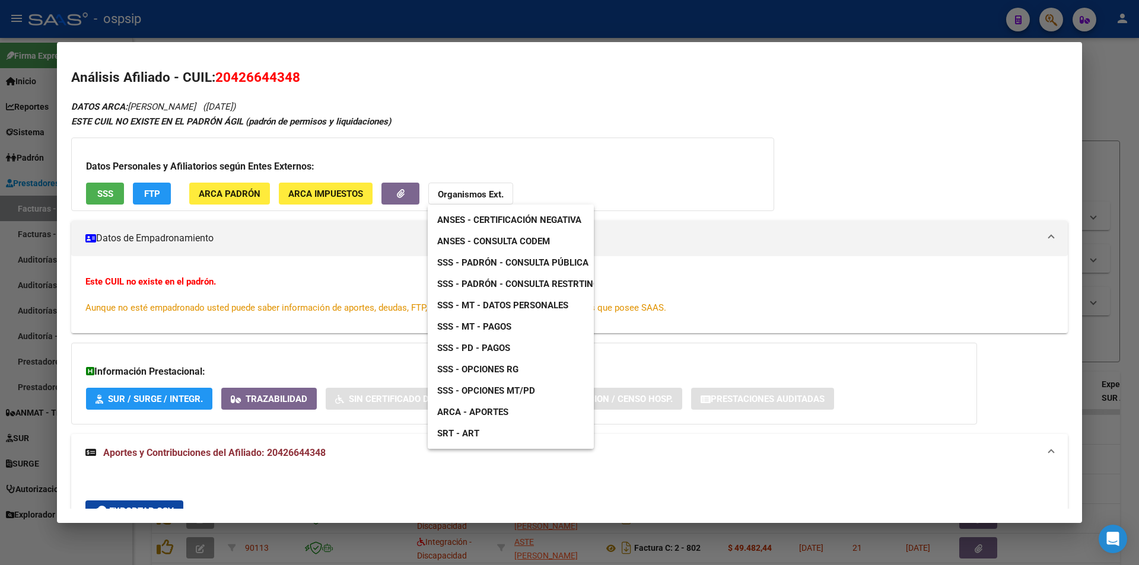
click at [311, 287] on div at bounding box center [569, 282] width 1139 height 565
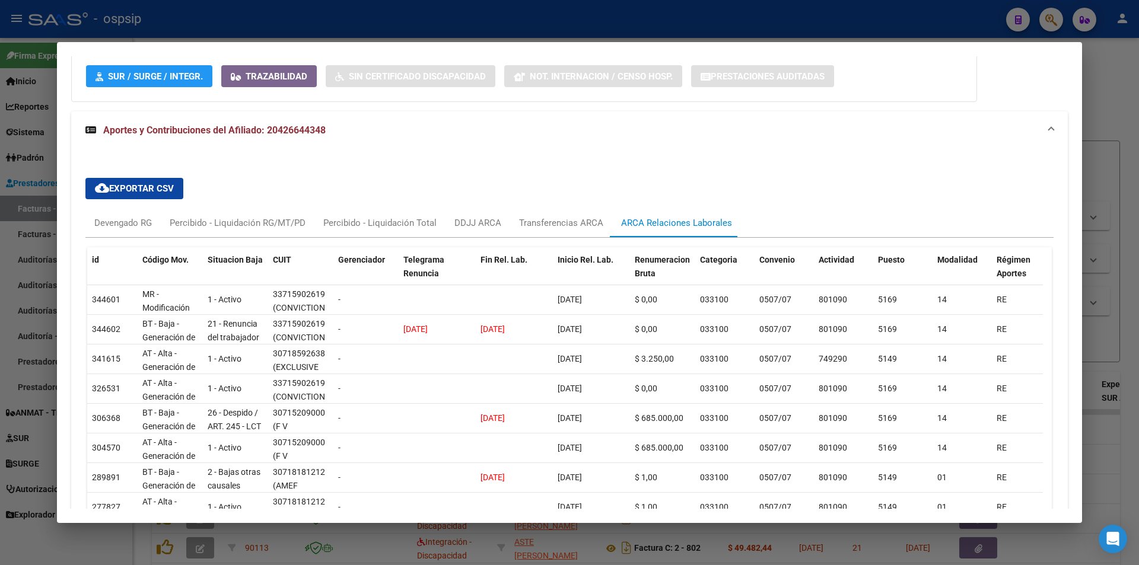
scroll to position [297, 0]
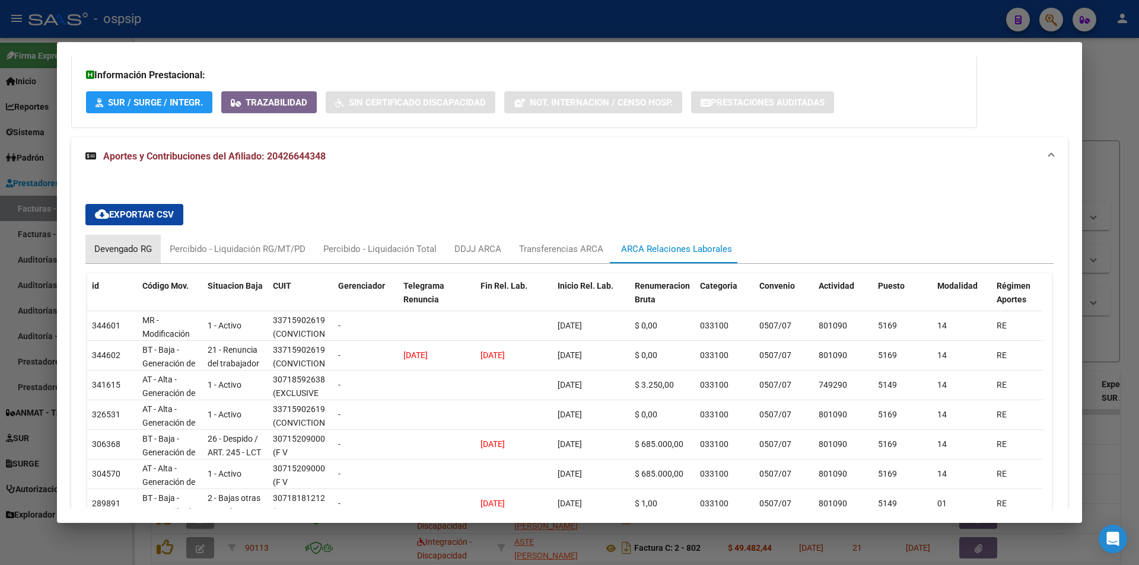
click at [151, 249] on div "Devengado RG" at bounding box center [123, 249] width 58 height 13
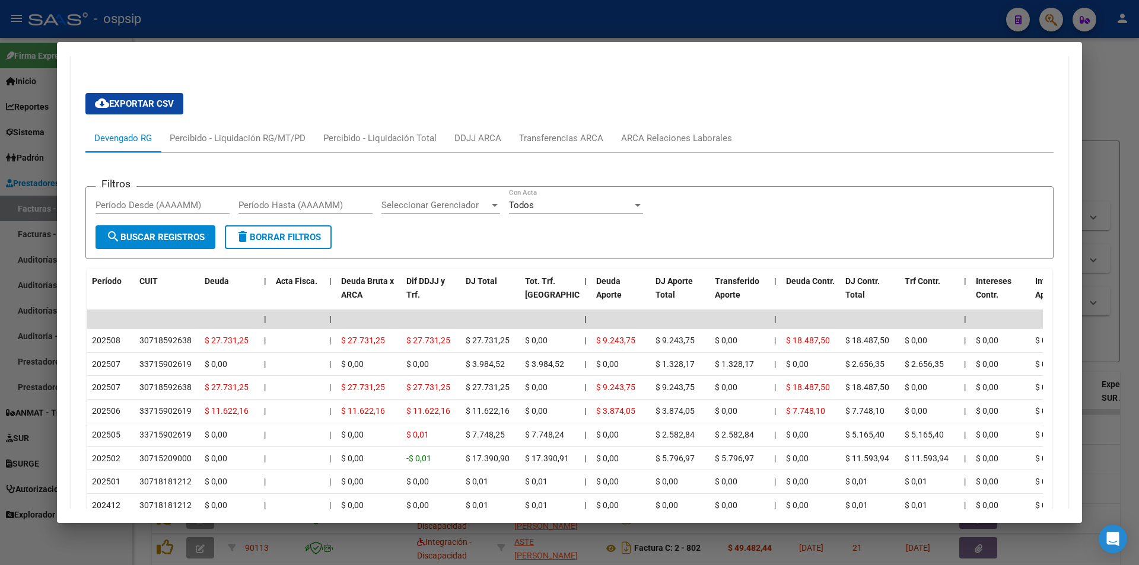
scroll to position [389, 0]
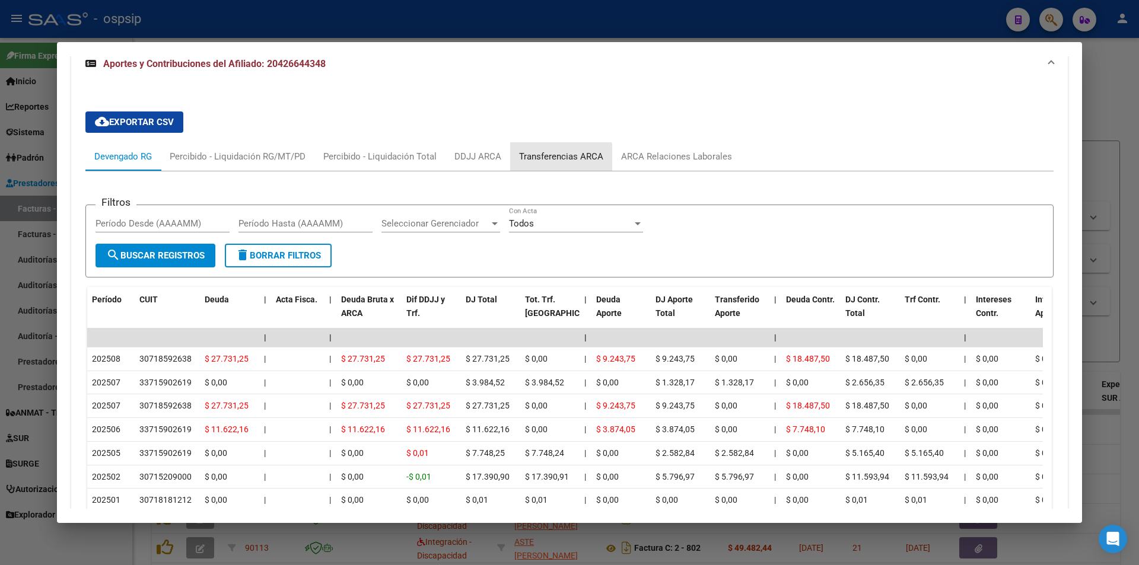
click at [554, 166] on div "Transferencias ARCA" at bounding box center [561, 156] width 102 height 28
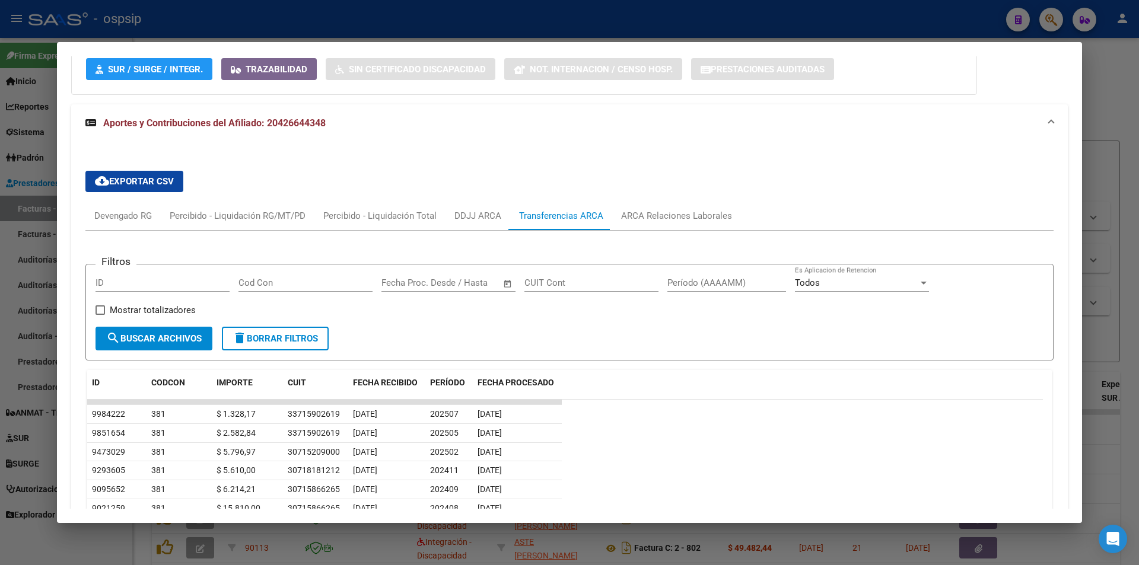
scroll to position [0, 0]
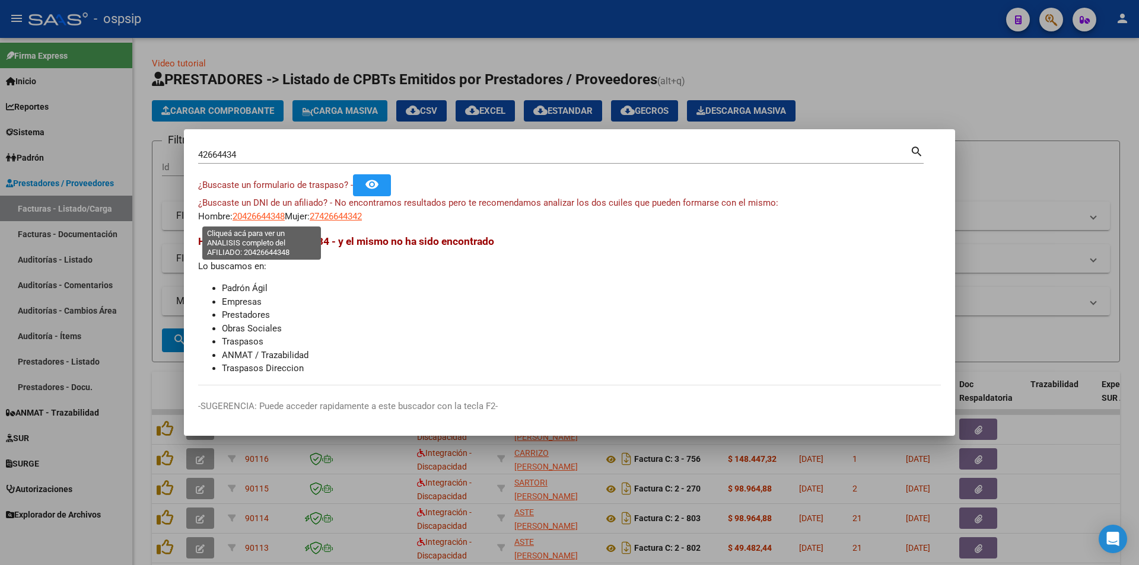
click at [269, 212] on span "20426644348" at bounding box center [259, 216] width 52 height 11
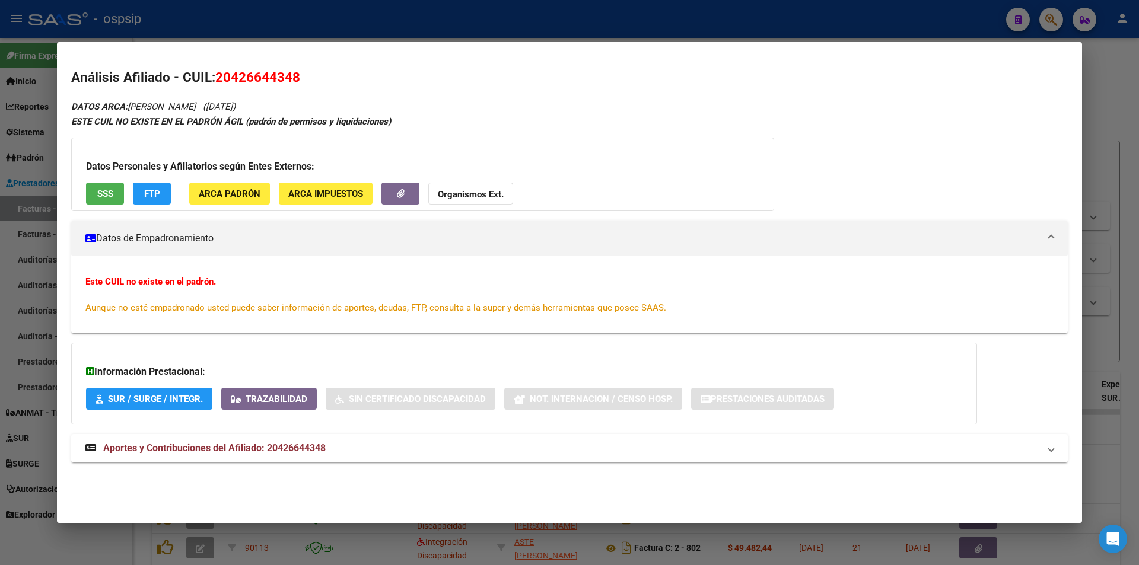
click at [103, 201] on button "SSS" at bounding box center [105, 194] width 38 height 22
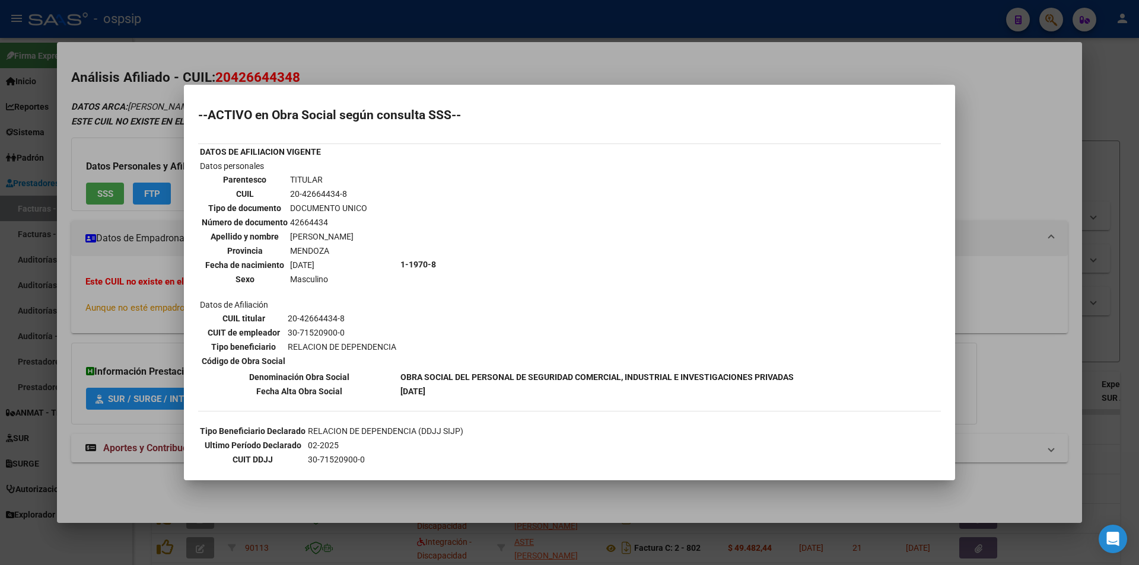
scroll to position [151, 0]
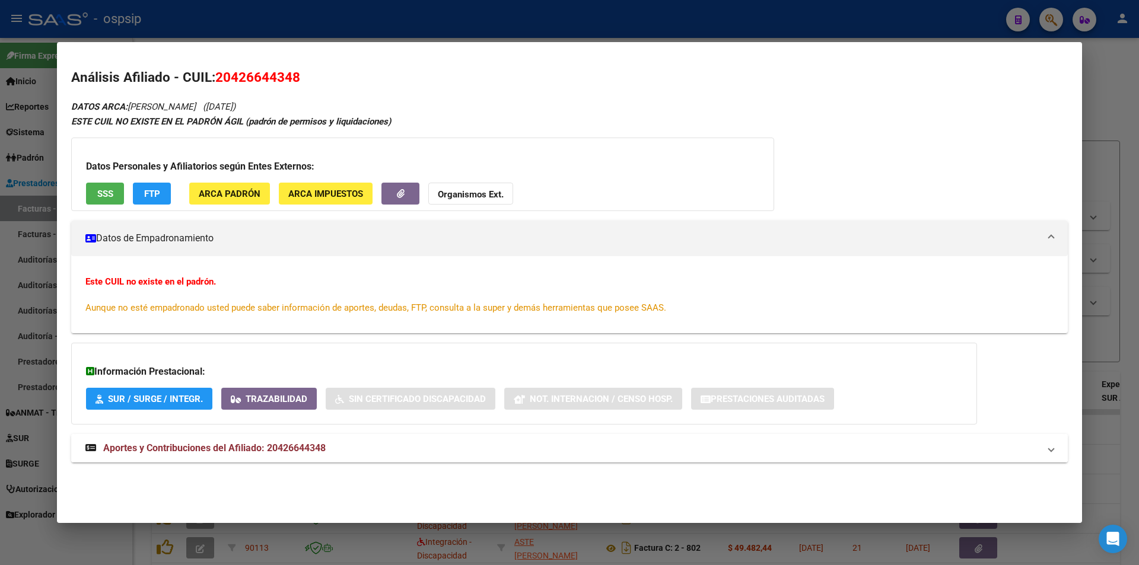
click at [177, 457] on mat-expansion-panel-header "Aportes y Contribuciones del Afiliado: 20426644348" at bounding box center [569, 448] width 997 height 28
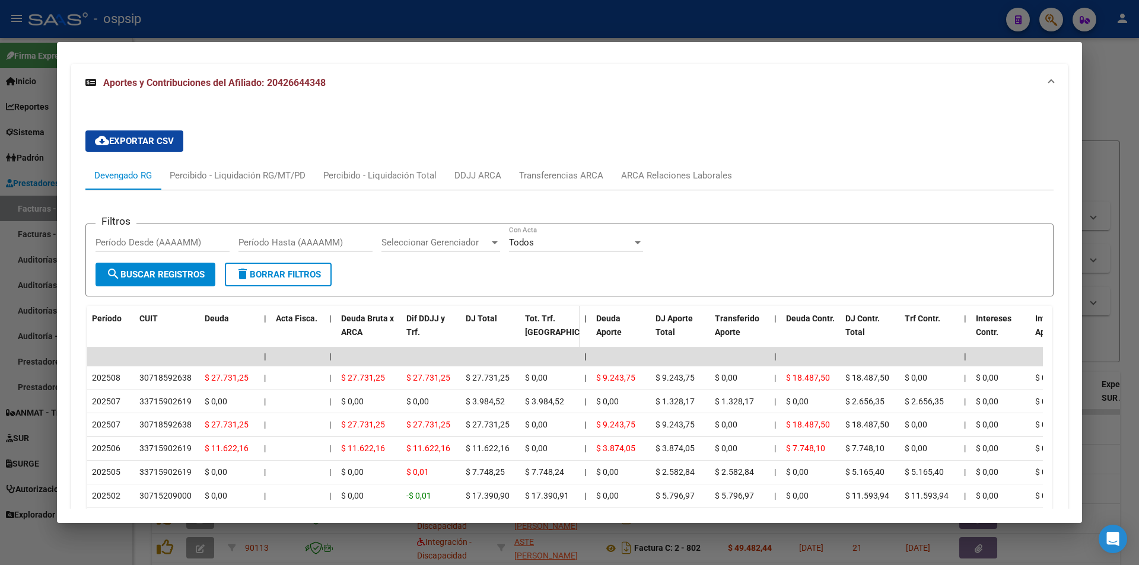
scroll to position [346, 0]
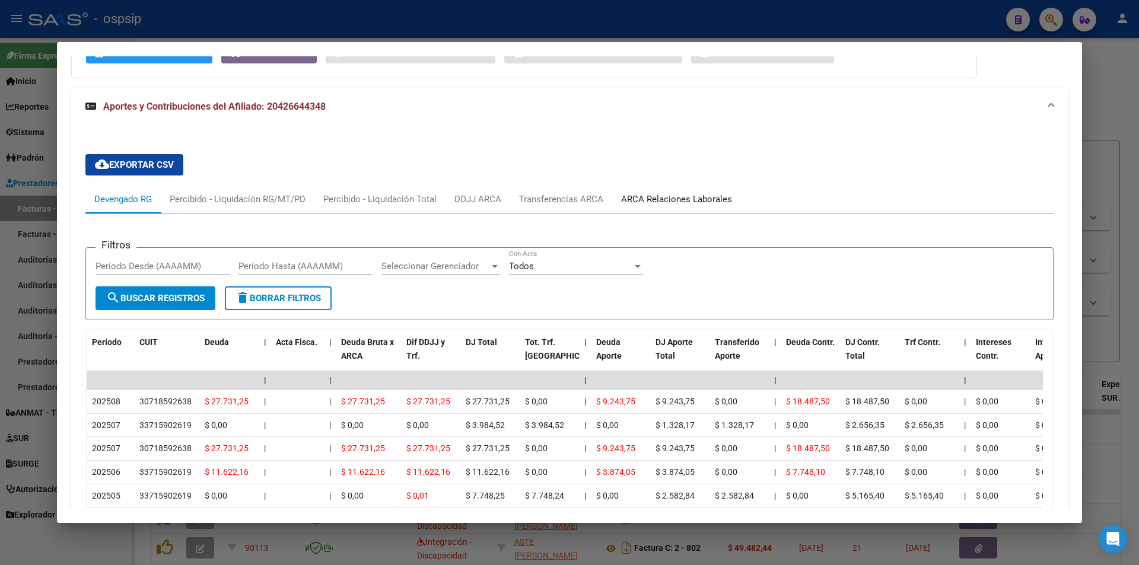
click at [632, 203] on div "ARCA Relaciones Laborales" at bounding box center [676, 199] width 111 height 13
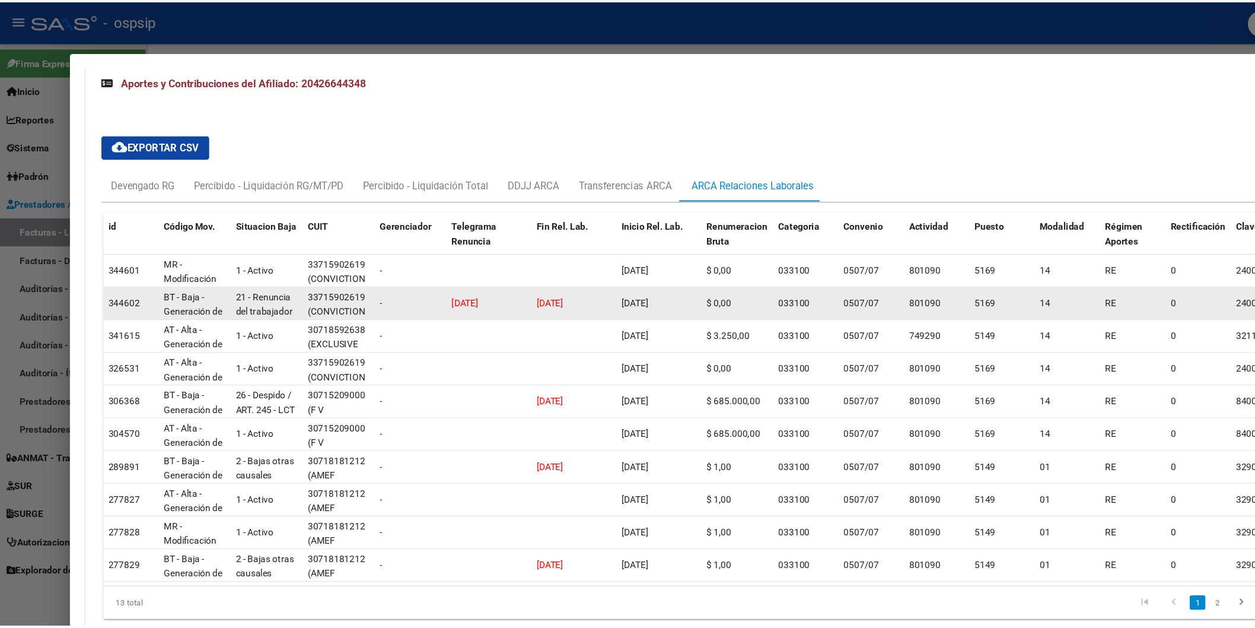
scroll to position [383, 0]
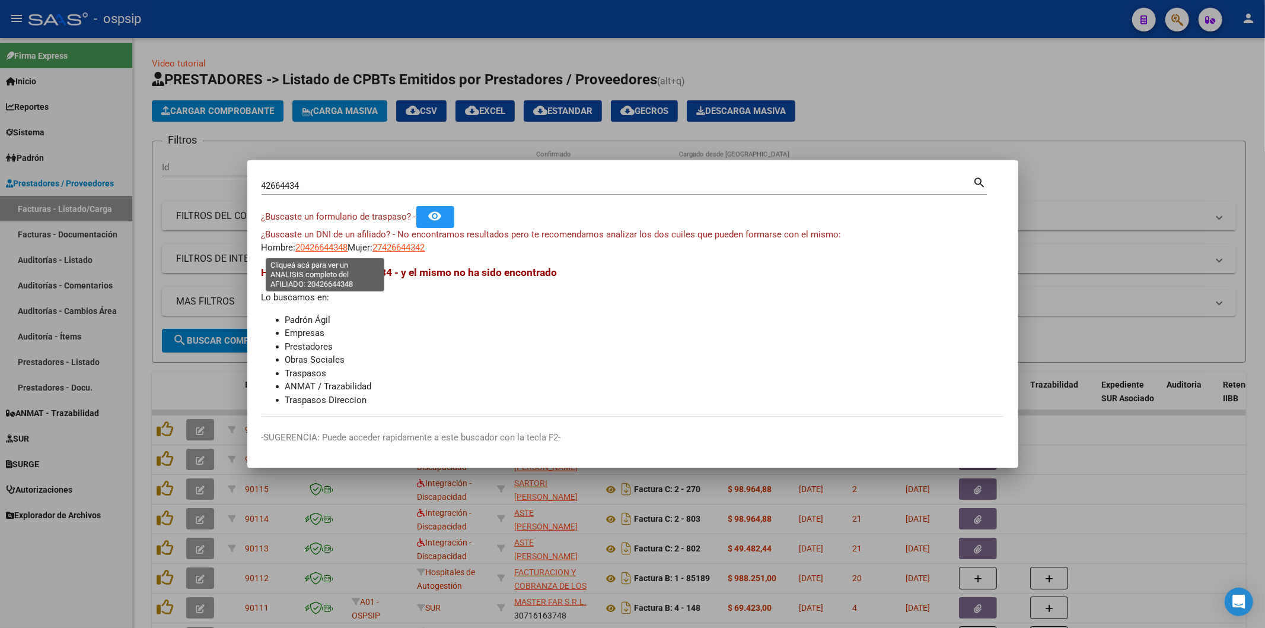
click at [328, 244] on span "20426644348" at bounding box center [322, 247] width 52 height 11
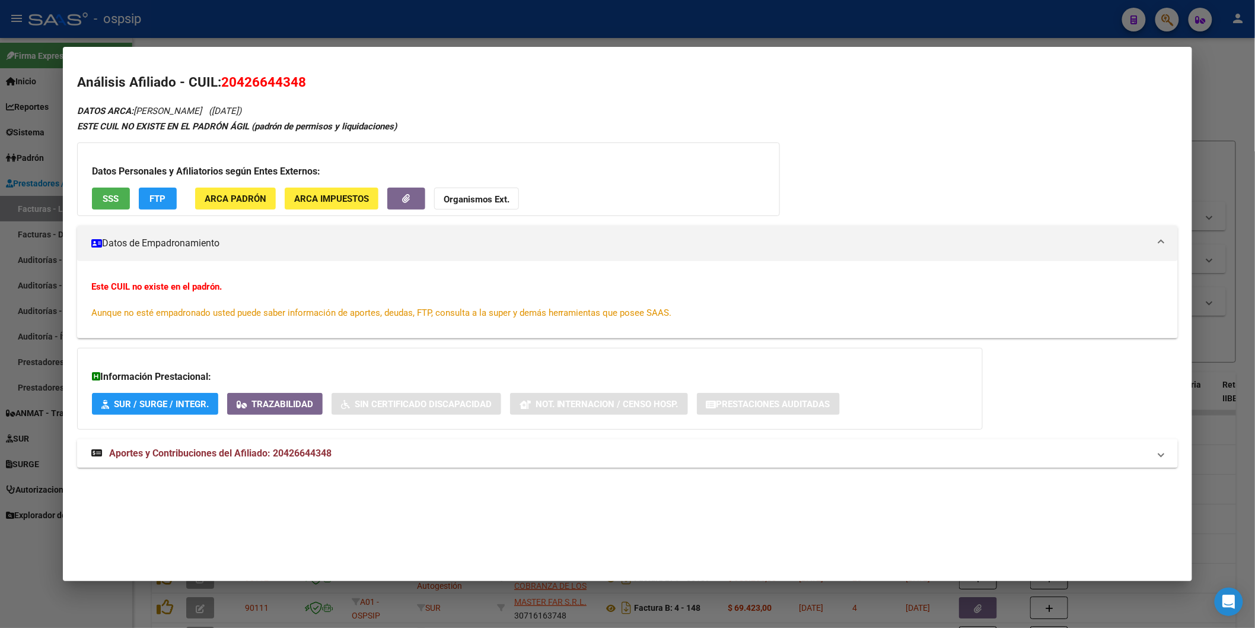
click at [323, 447] on span "Aportes y Contribuciones del Afiliado: 20426644348" at bounding box center [220, 452] width 222 height 11
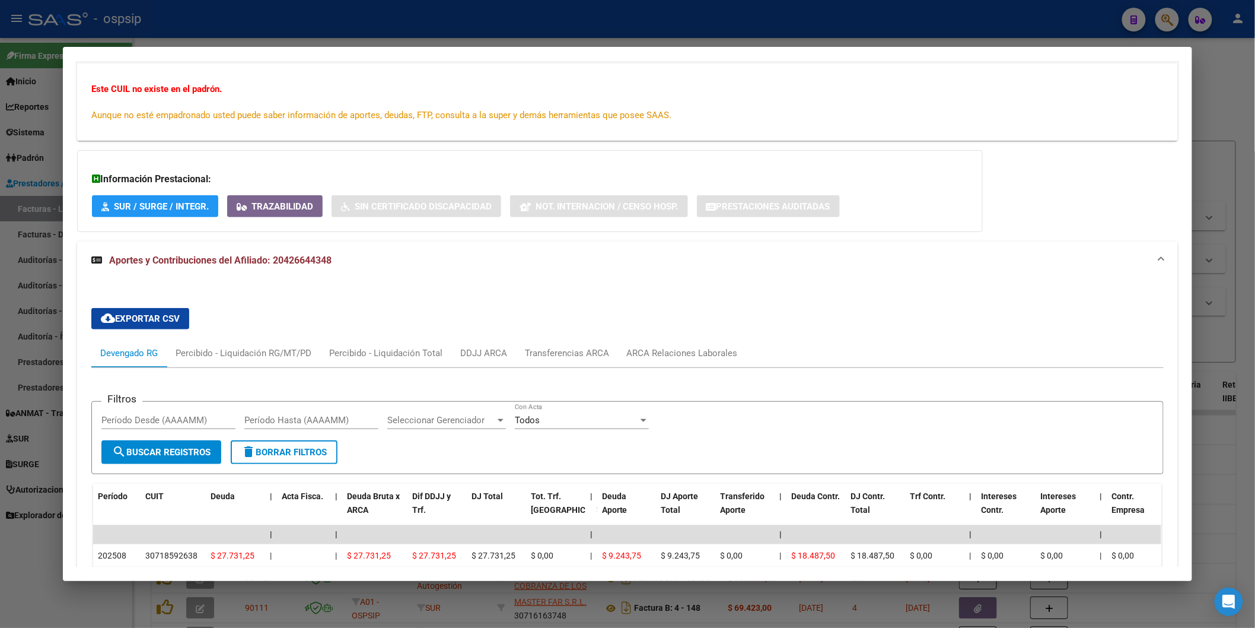
scroll to position [329, 0]
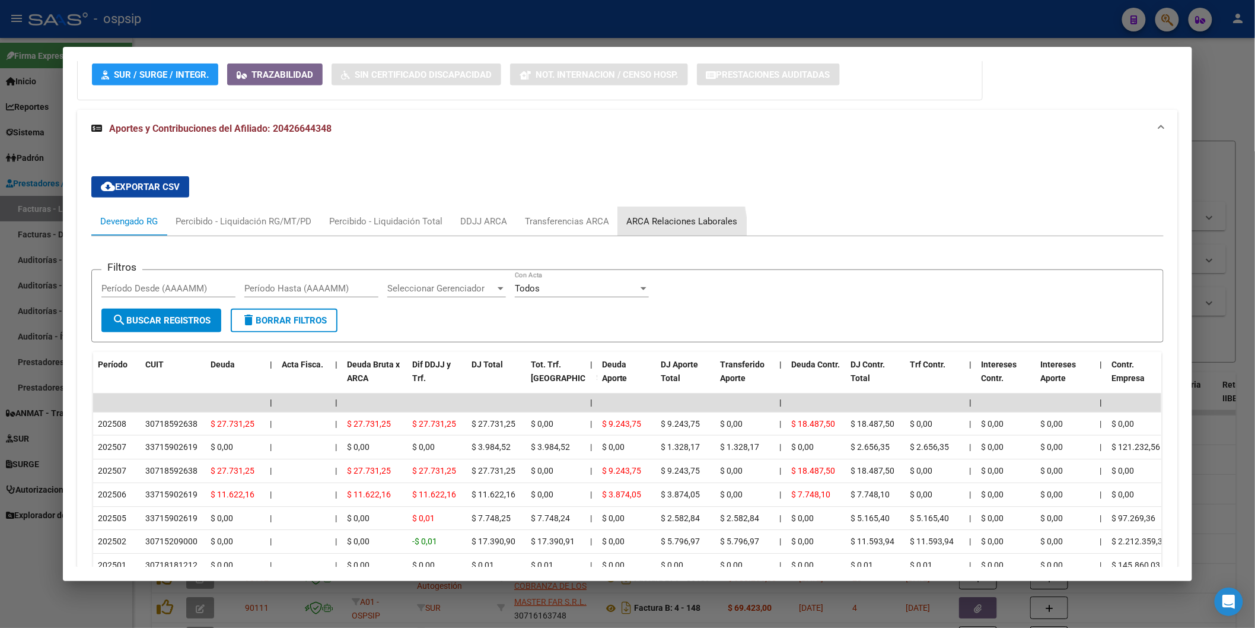
click at [633, 228] on div "ARCA Relaciones Laborales" at bounding box center [682, 221] width 111 height 13
